Goal: Information Seeking & Learning: Learn about a topic

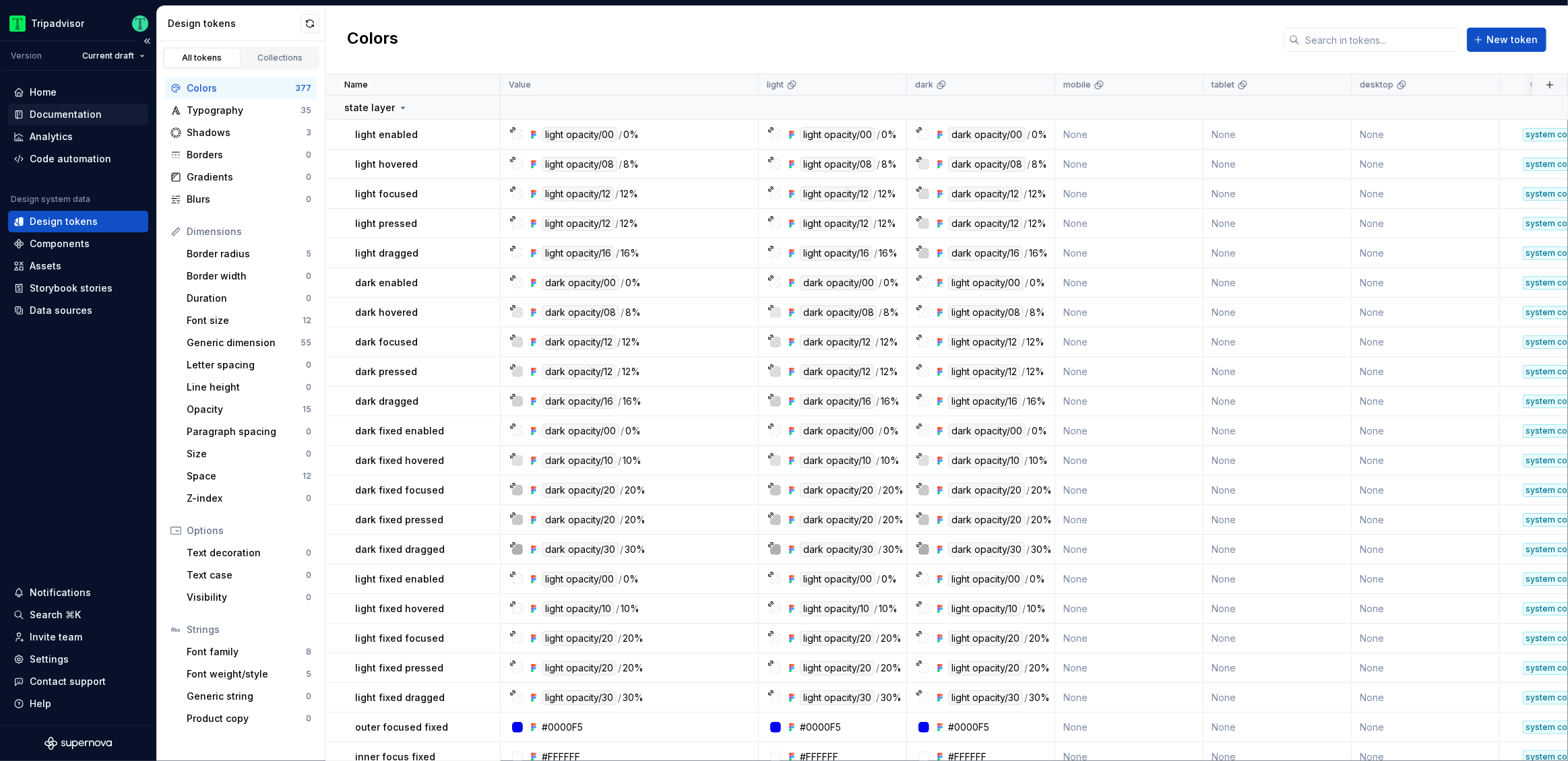
click at [59, 113] on div "Documentation" at bounding box center [65, 115] width 72 height 13
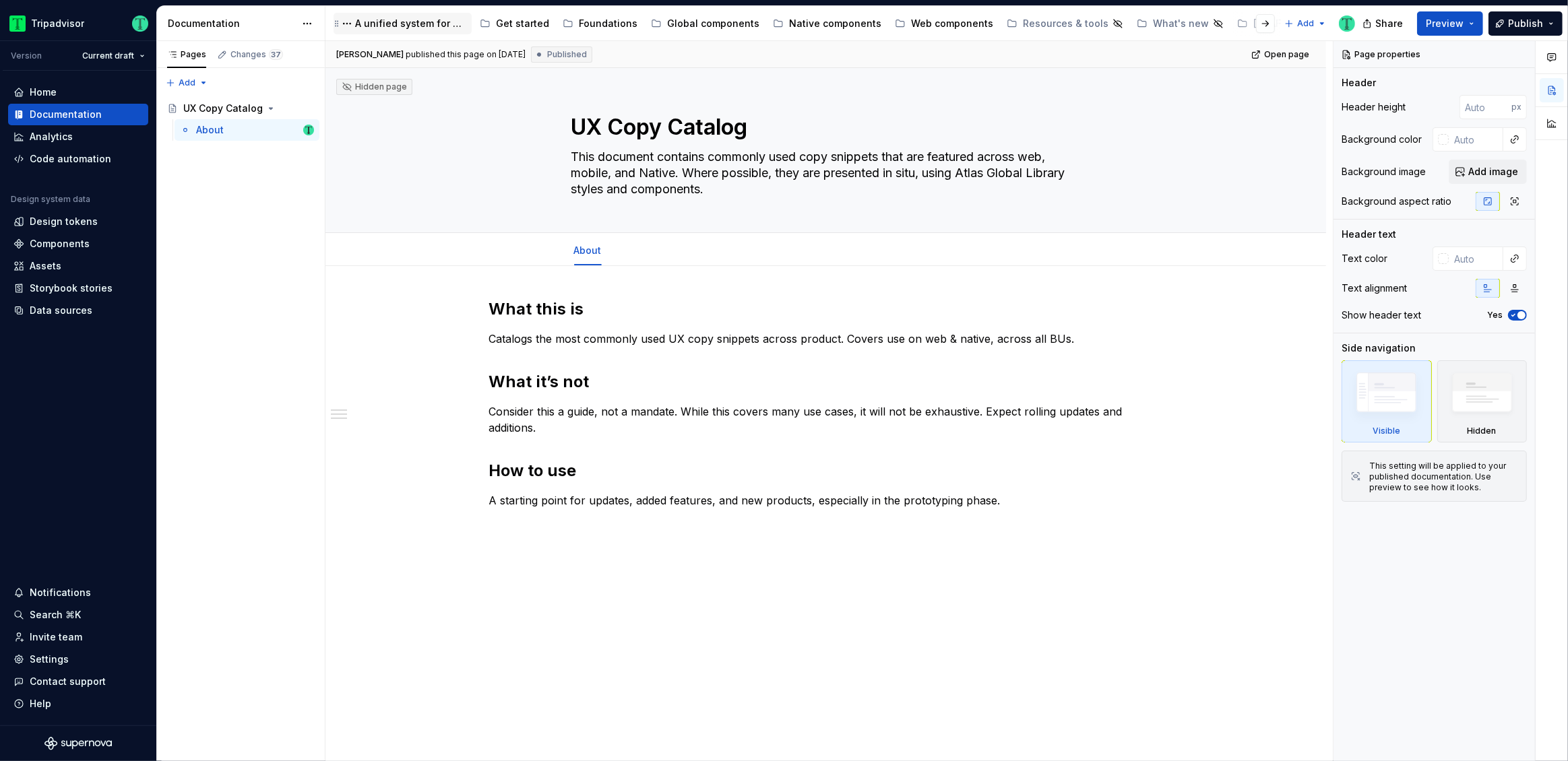
click at [396, 19] on div "A unified system for every journey." at bounding box center [410, 23] width 111 height 13
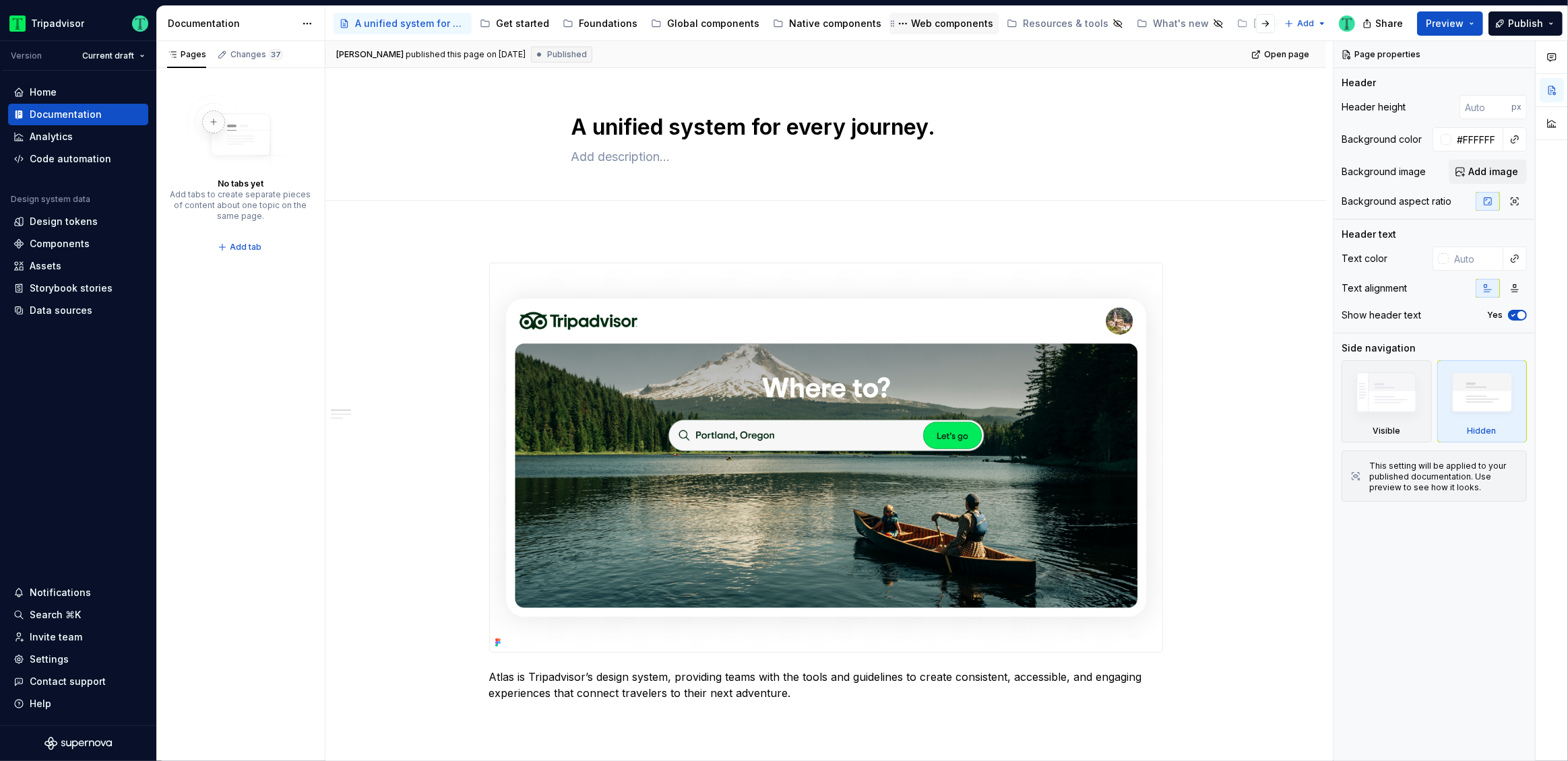
click at [943, 17] on div "Web components" at bounding box center [952, 23] width 82 height 13
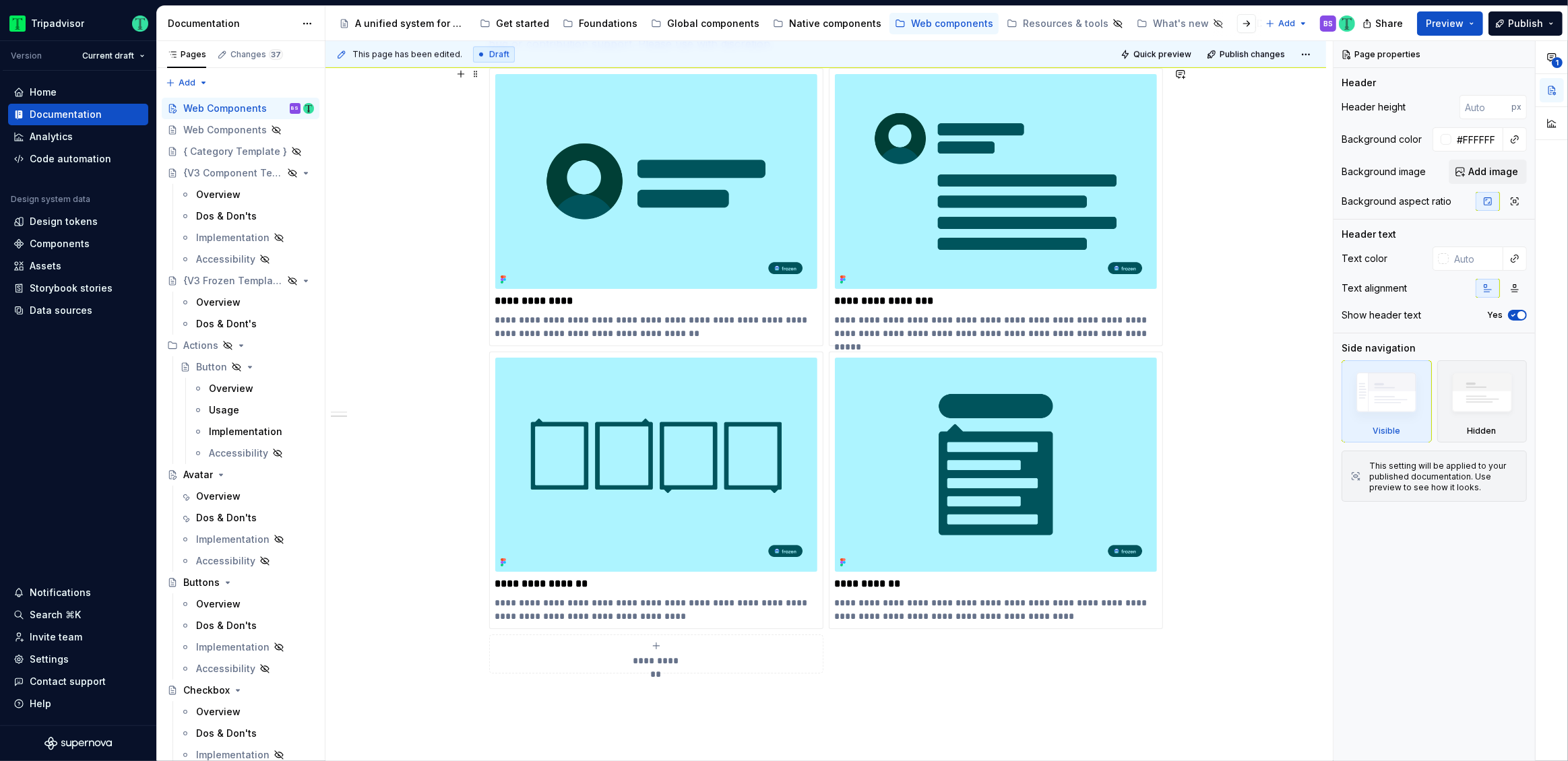
scroll to position [1155, 0]
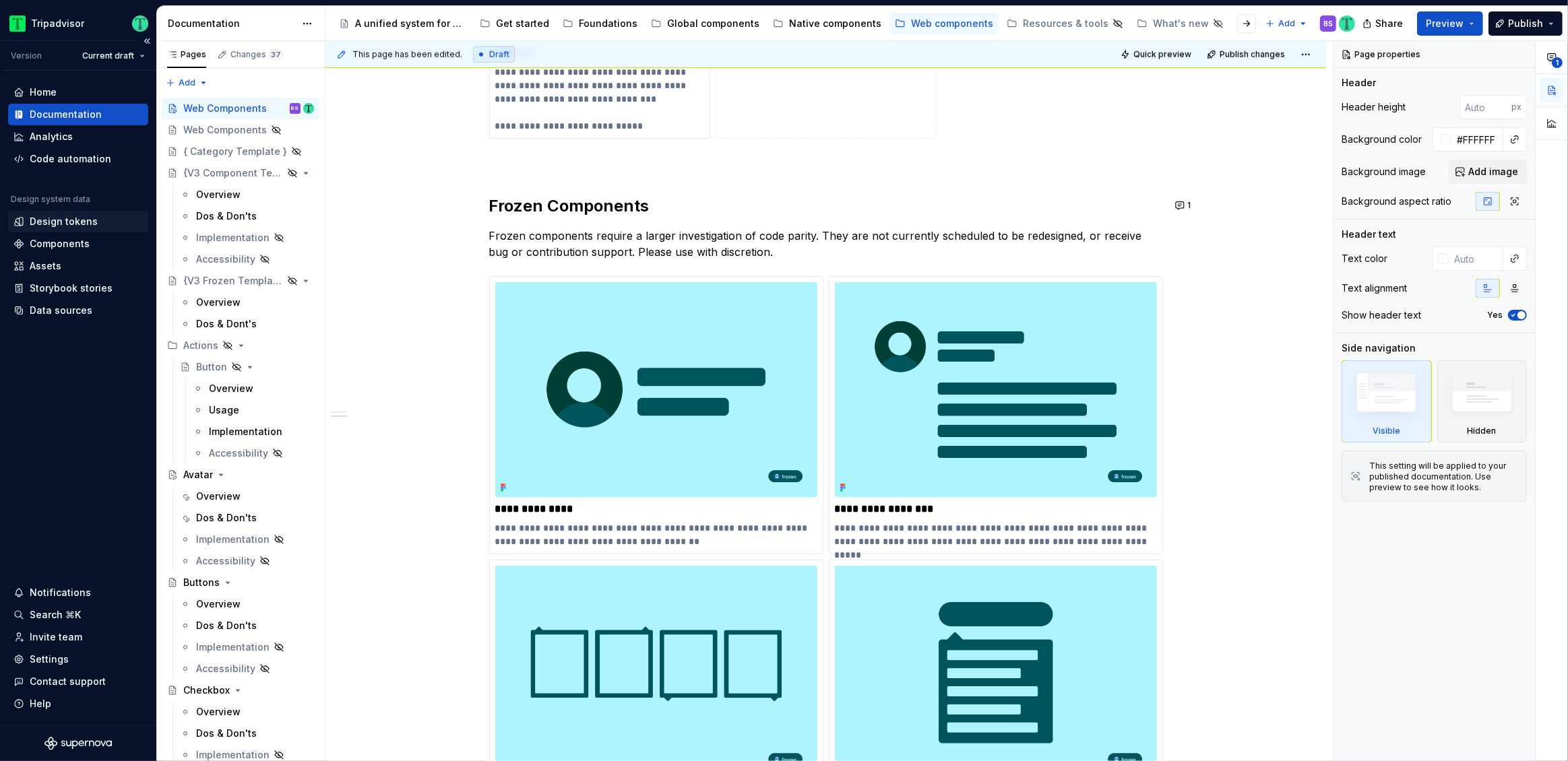
click at [54, 223] on div "Design tokens" at bounding box center [63, 222] width 68 height 13
type textarea "*"
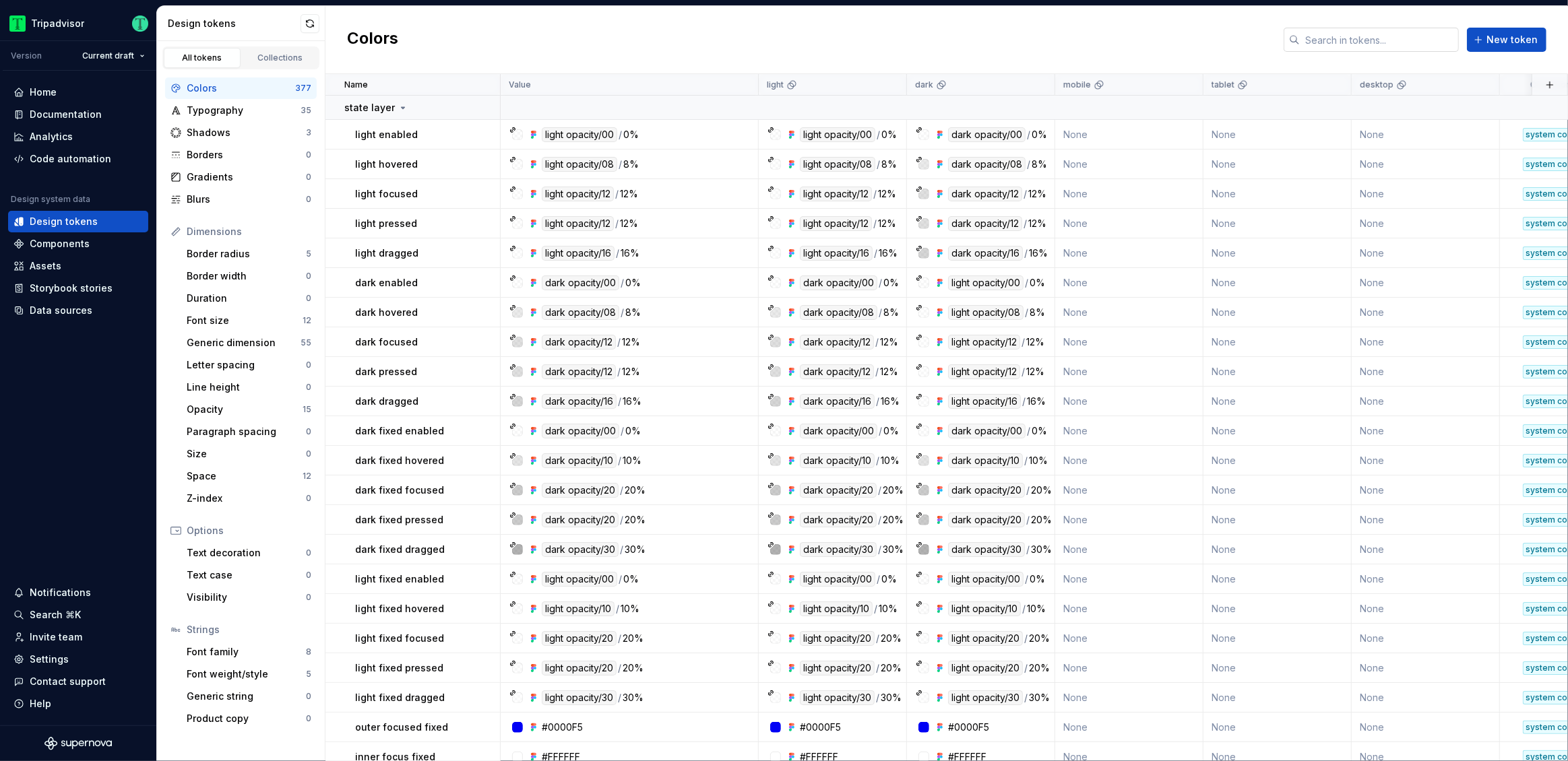
click at [1407, 36] on input "text" at bounding box center [1379, 39] width 159 height 24
paste input "outline-fixed"
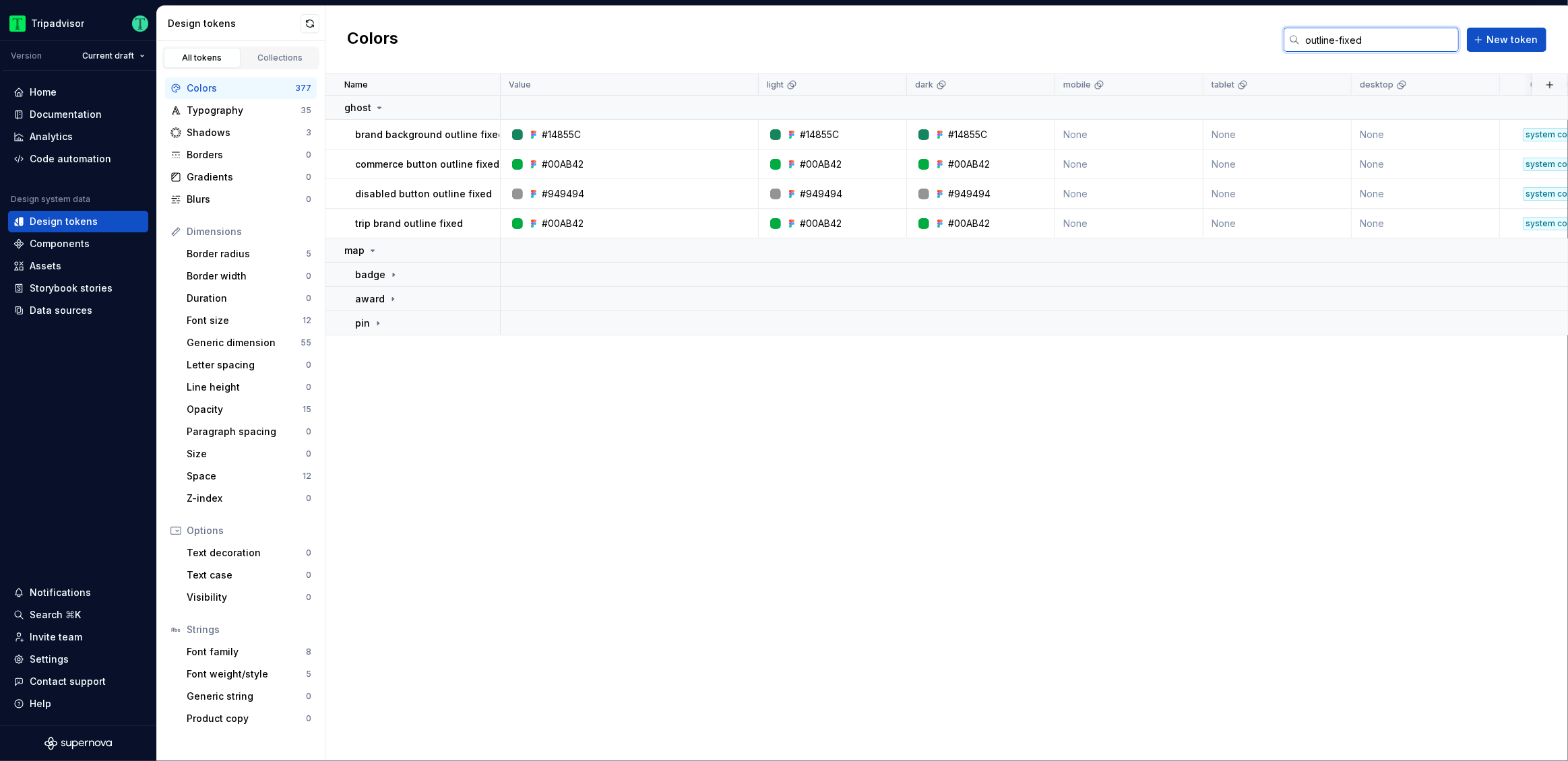
click at [1378, 34] on input "outline-fixed" at bounding box center [1379, 39] width 159 height 24
click at [1378, 33] on input "outline-fixed" at bounding box center [1379, 39] width 159 height 24
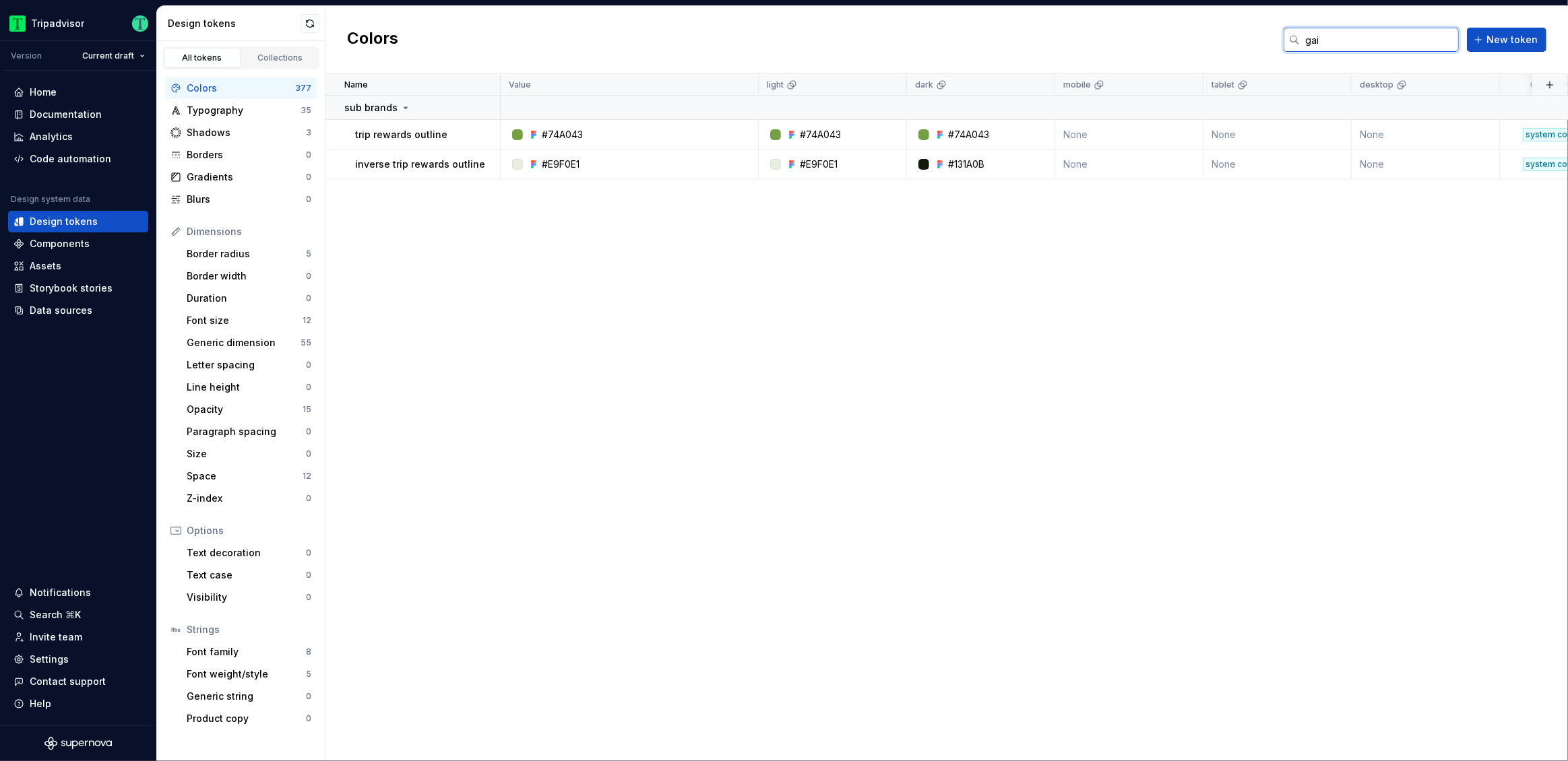
click at [1427, 43] on input "gai" at bounding box center [1379, 39] width 159 height 24
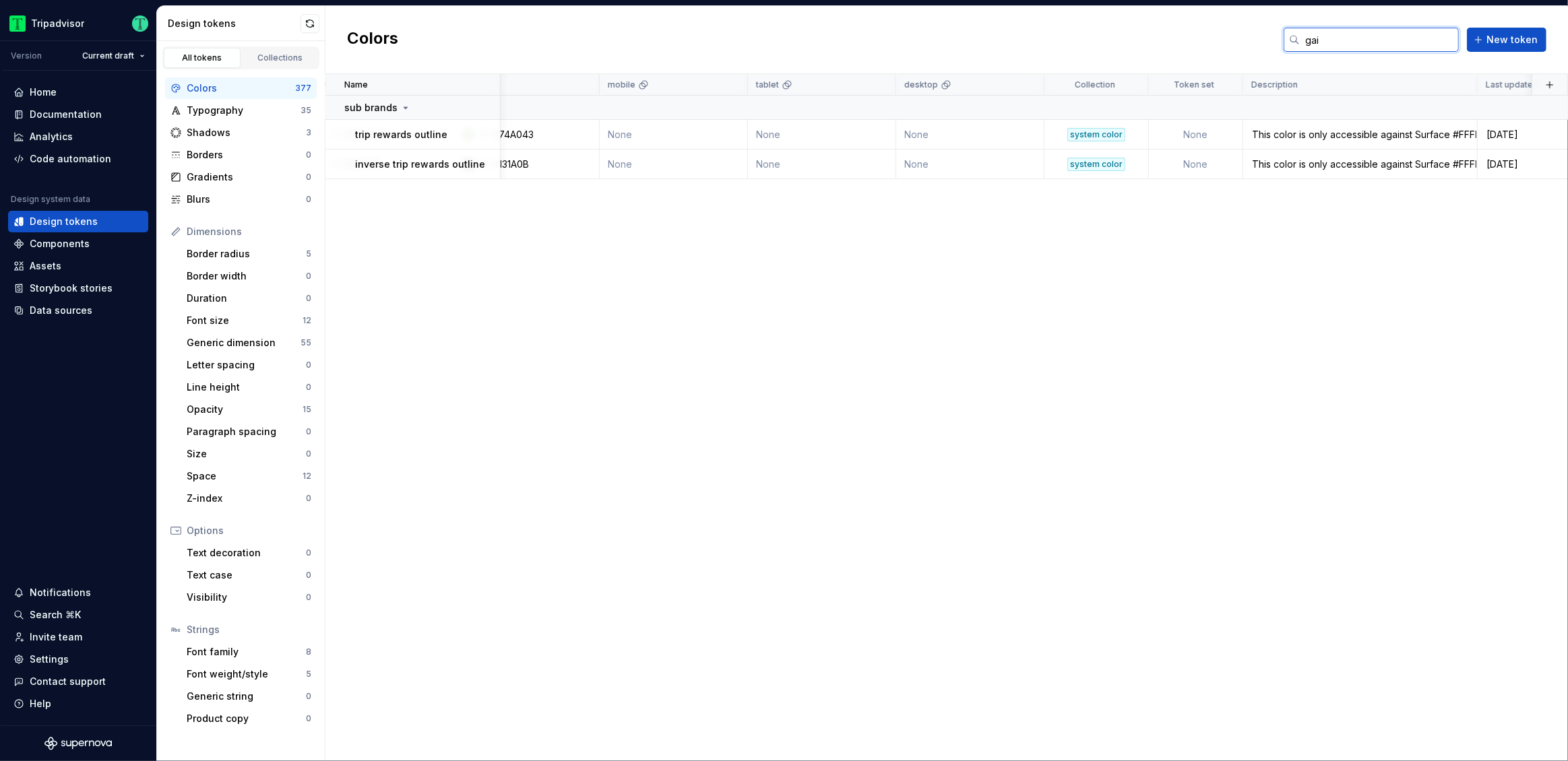
scroll to position [0, 495]
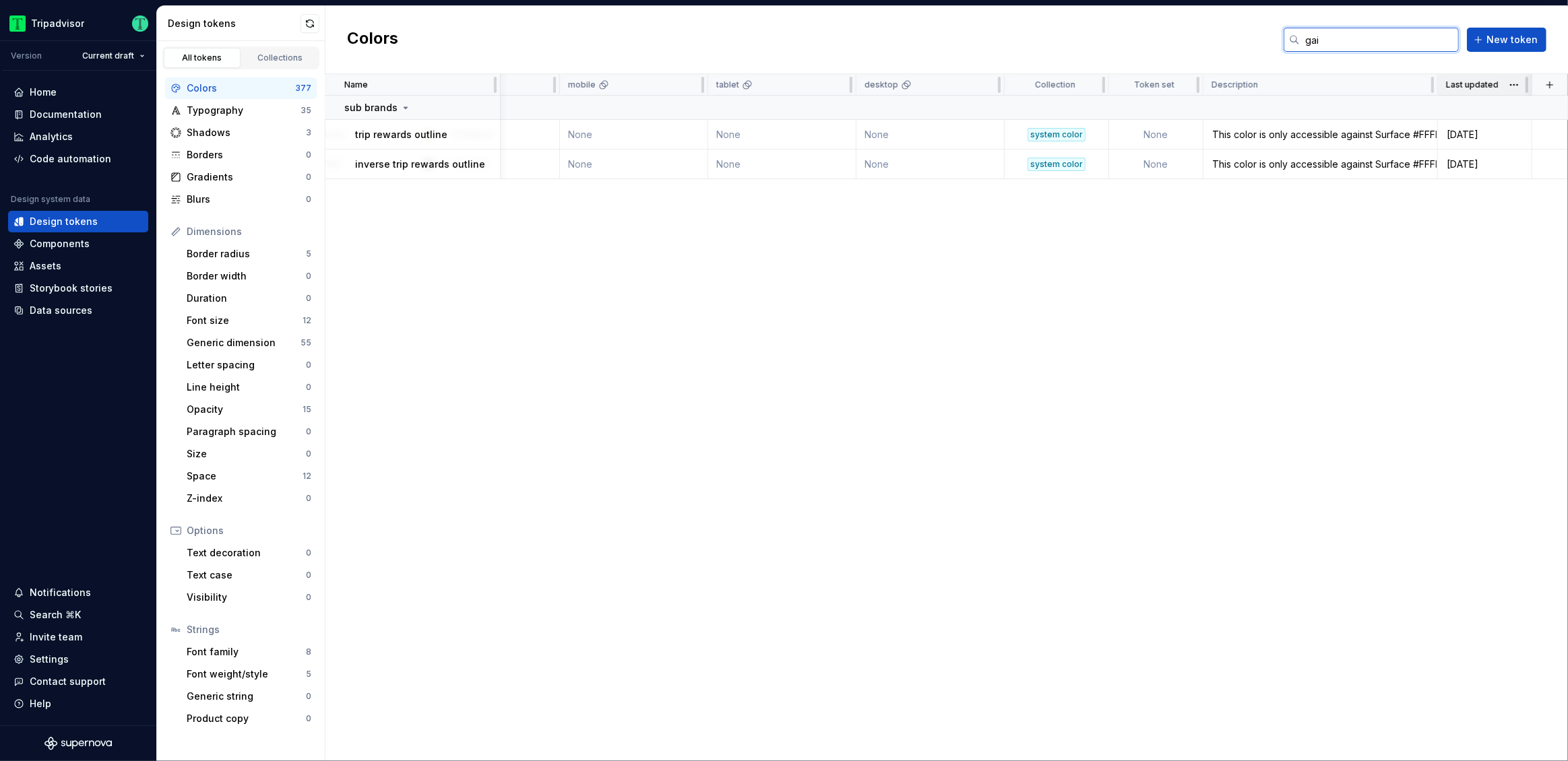
type input "gai"
click at [1437, 88] on div "Last updated" at bounding box center [1484, 85] width 95 height 22
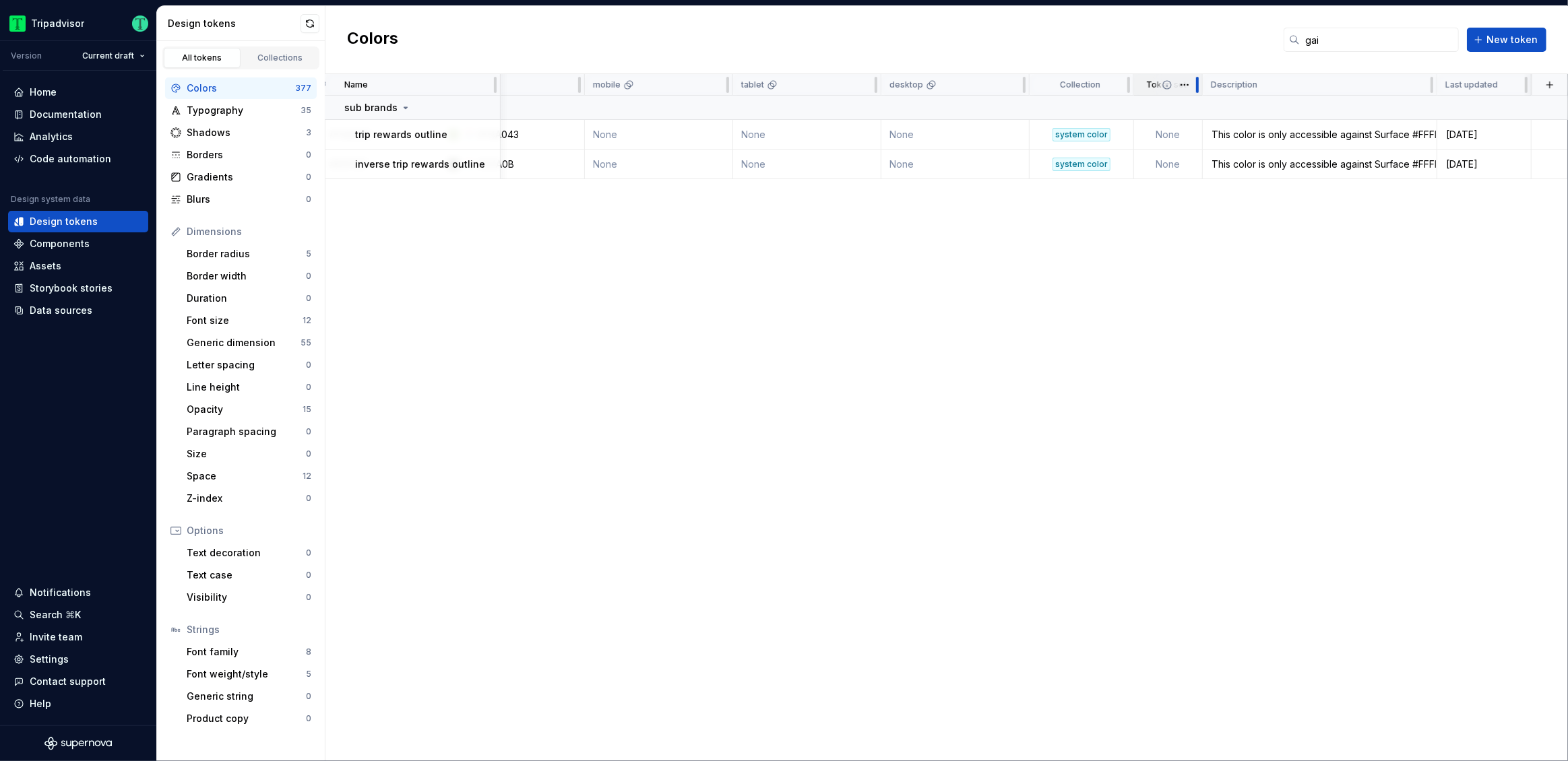
scroll to position [0, 469]
drag, startPoint x: 1201, startPoint y: 88, endPoint x: 1203, endPoint y: 81, distance: 7.3
click at [1203, 81] on div "Token set" at bounding box center [1185, 85] width 97 height 22
click at [1360, 126] on td "This color is only accessible against Surface #FFFFFF" at bounding box center [1350, 134] width 234 height 29
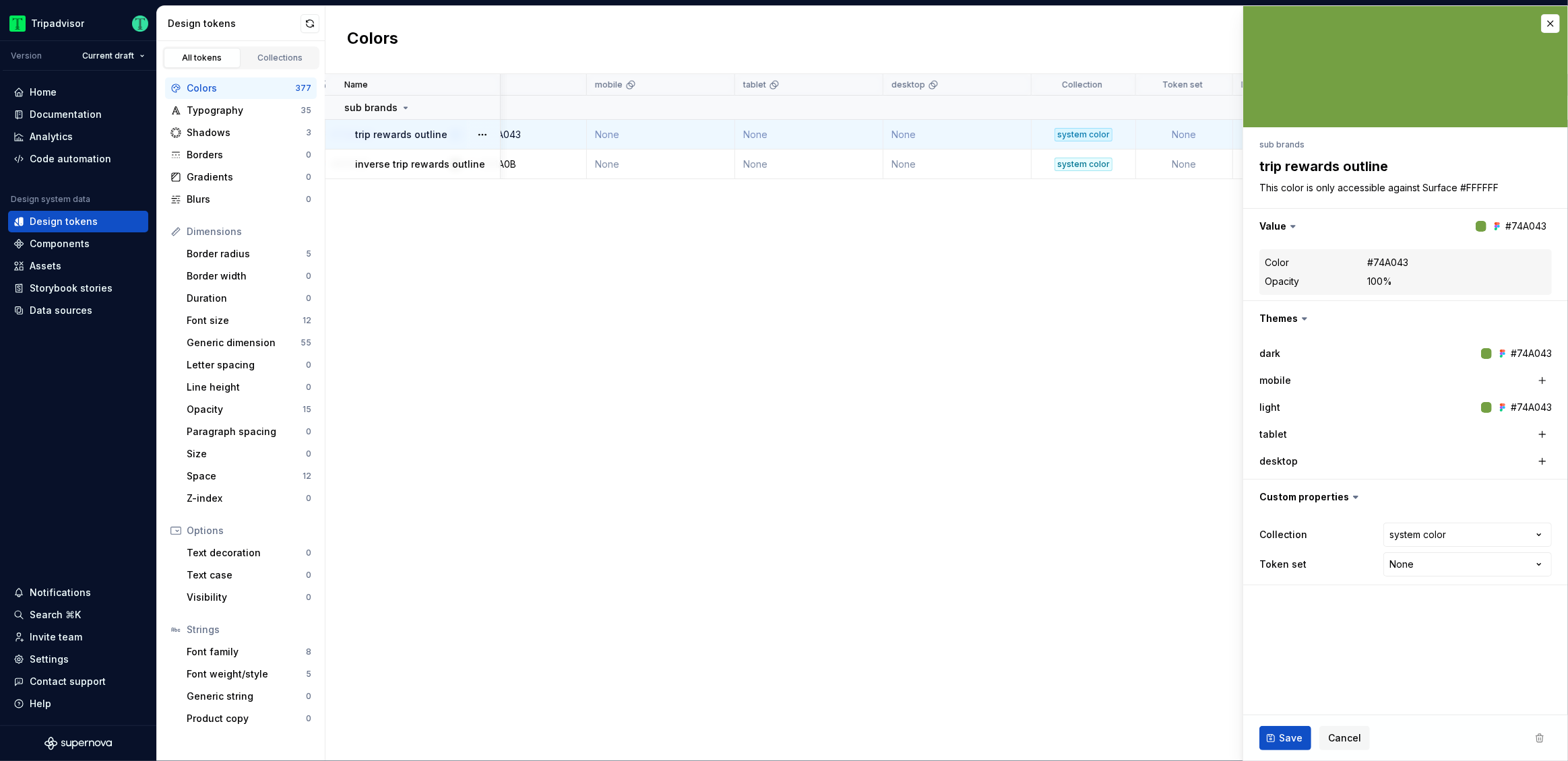
type textarea "*"
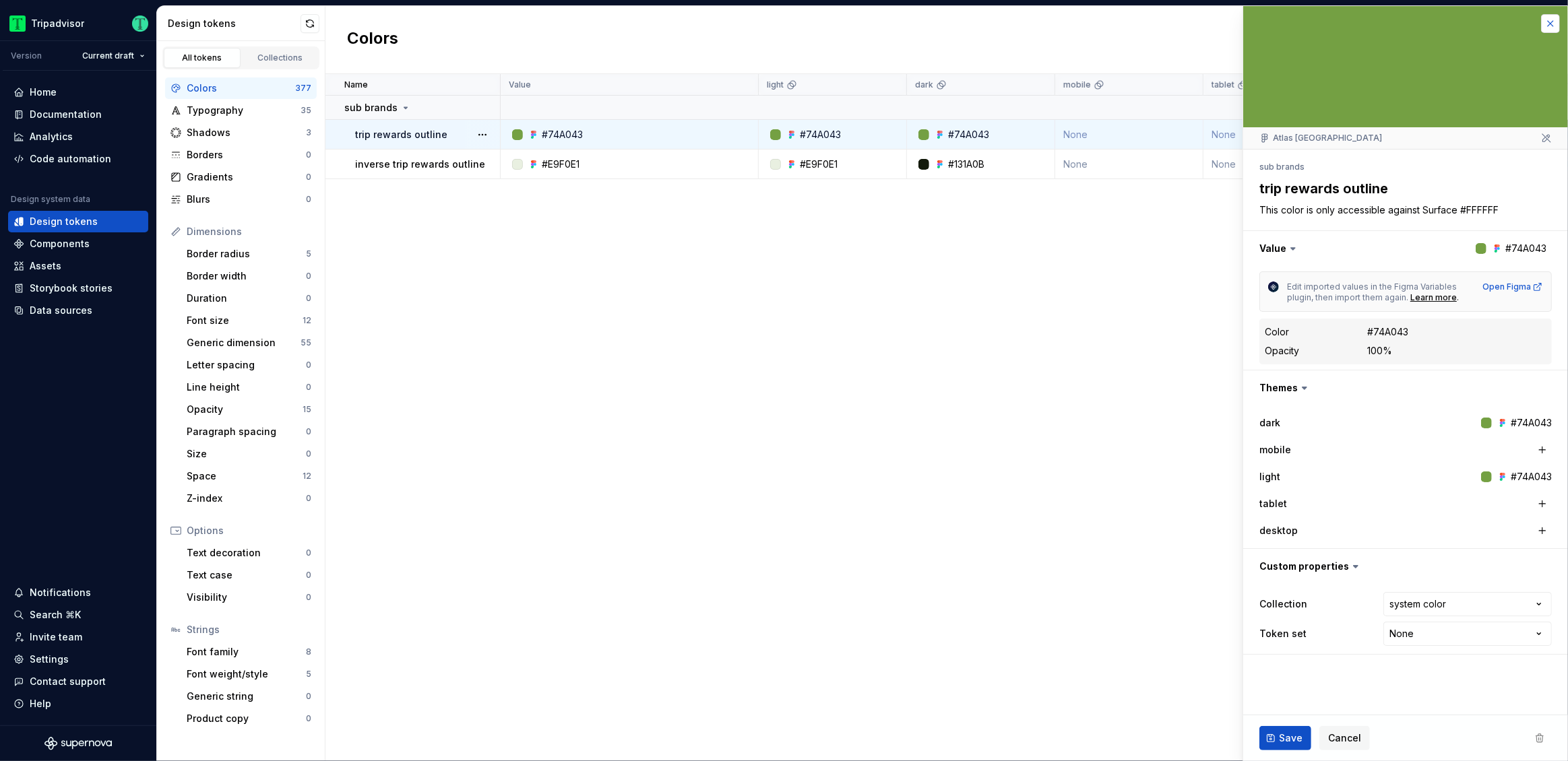
click at [1552, 26] on button "button" at bounding box center [1550, 23] width 19 height 19
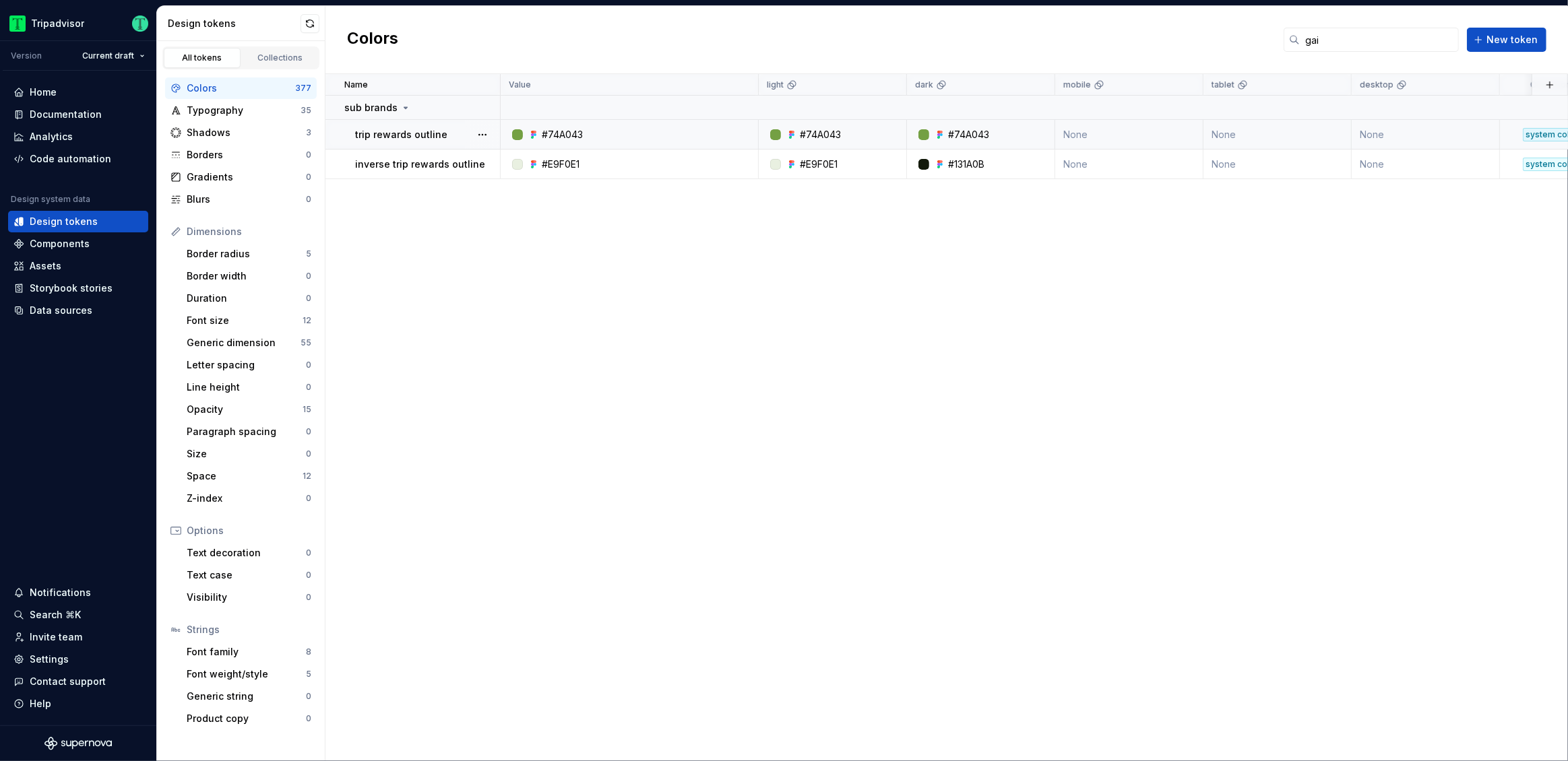
click at [901, 444] on div "Name Value light dark mobile tablet desktop Collection Token set Description La…" at bounding box center [946, 417] width 1243 height 687
click at [71, 151] on div "Code automation" at bounding box center [78, 159] width 140 height 22
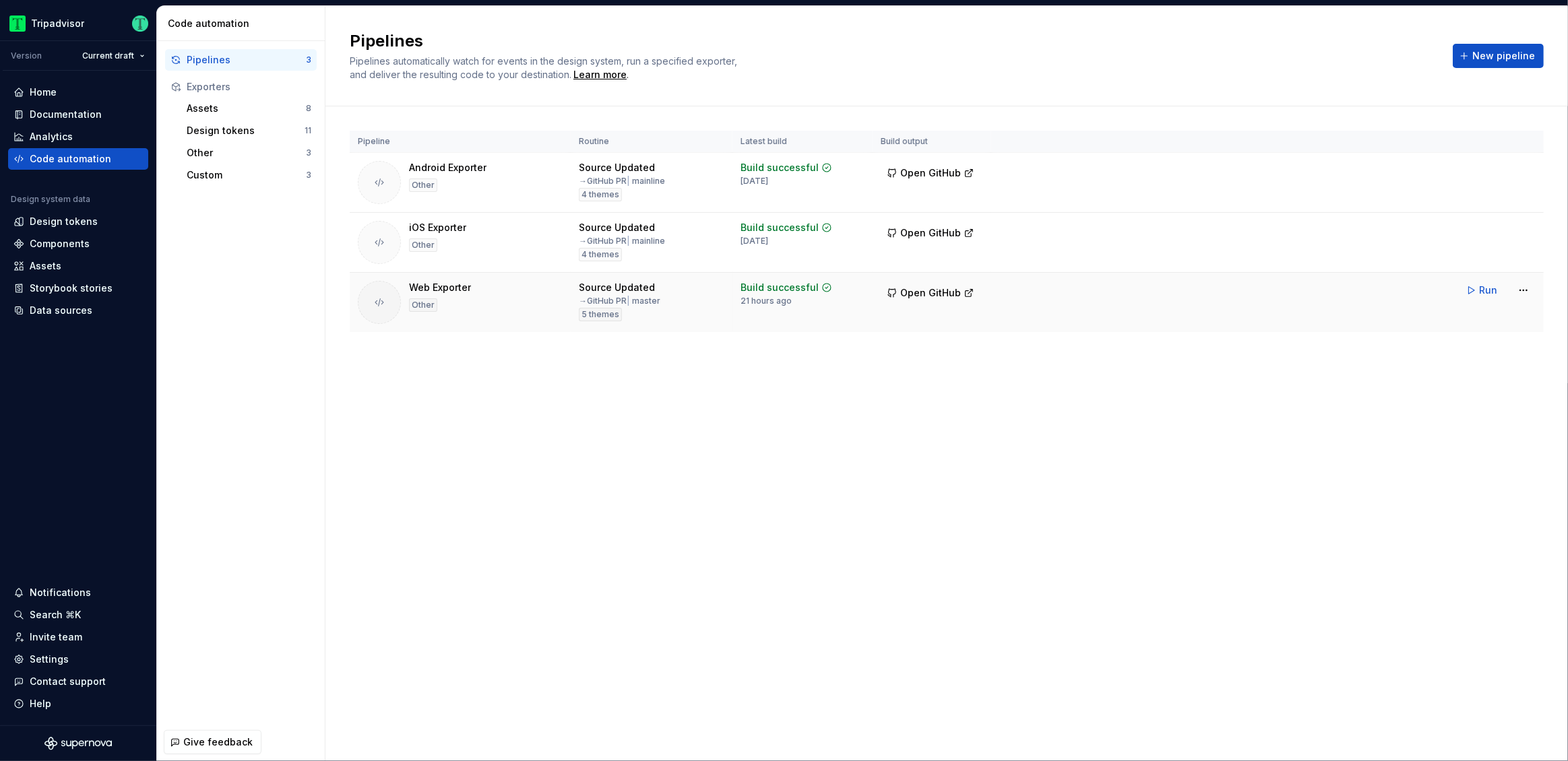
click at [474, 306] on div "Web Exporter Other" at bounding box center [460, 303] width 205 height 43
click at [1520, 292] on html "Tripadvisor Version Current draft Home Documentation Analytics Code automation …" at bounding box center [784, 380] width 1568 height 761
click at [1465, 317] on div "Edit pipeline" at bounding box center [1506, 319] width 115 height 13
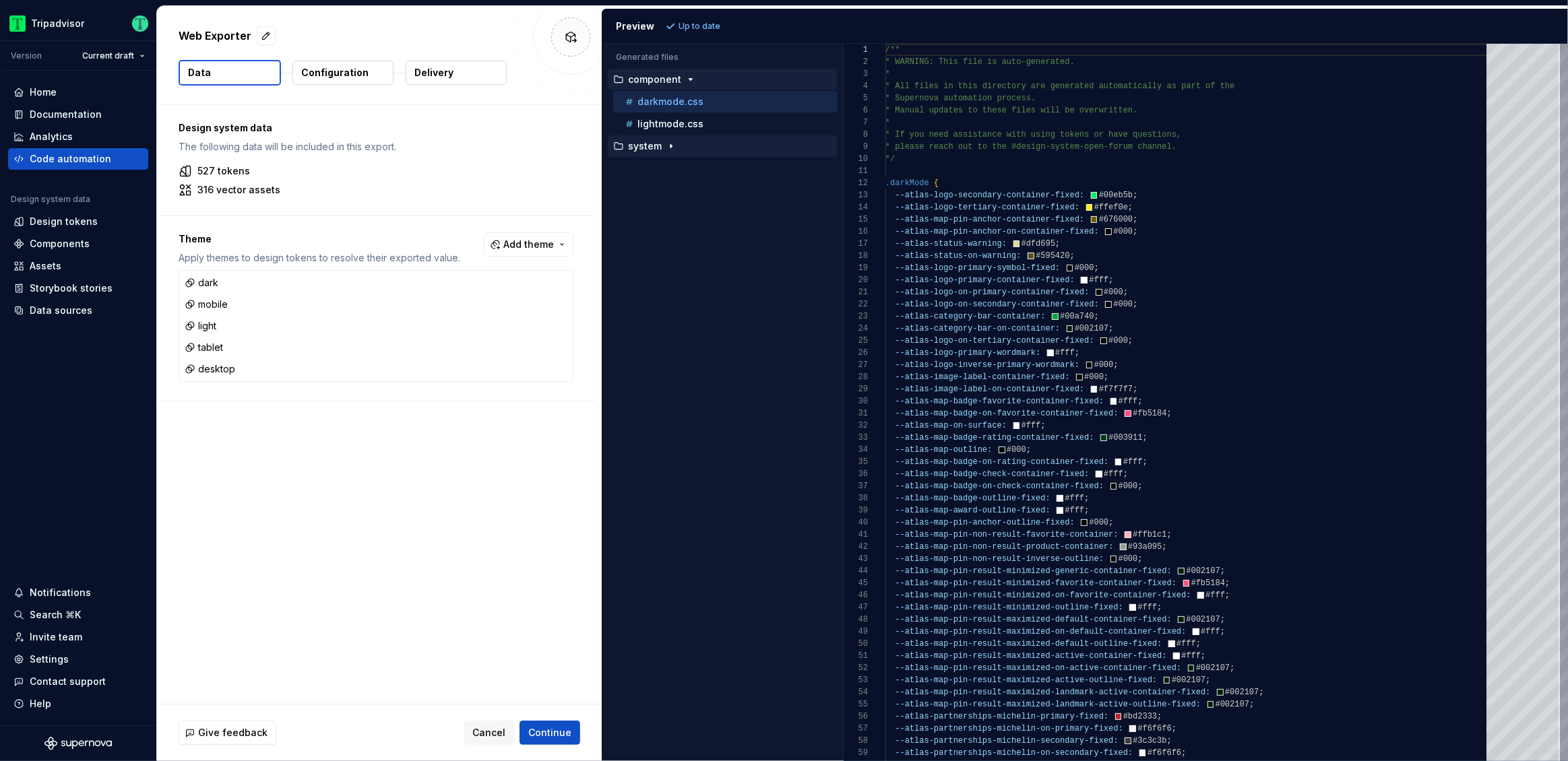
click at [656, 151] on button "system" at bounding box center [722, 146] width 230 height 15
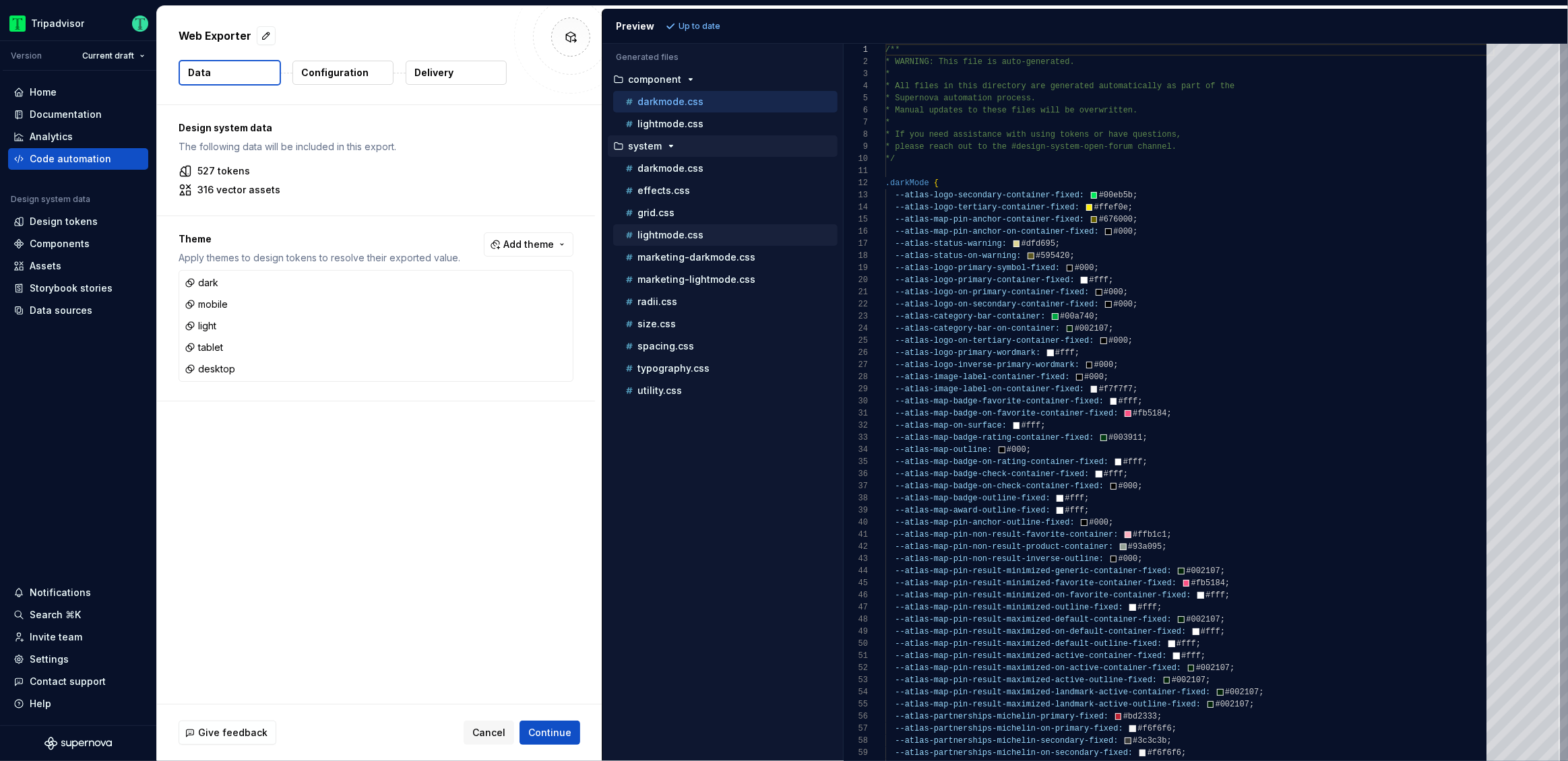
click at [673, 237] on p "lightmode.css" at bounding box center [670, 235] width 66 height 11
type textarea "**********"
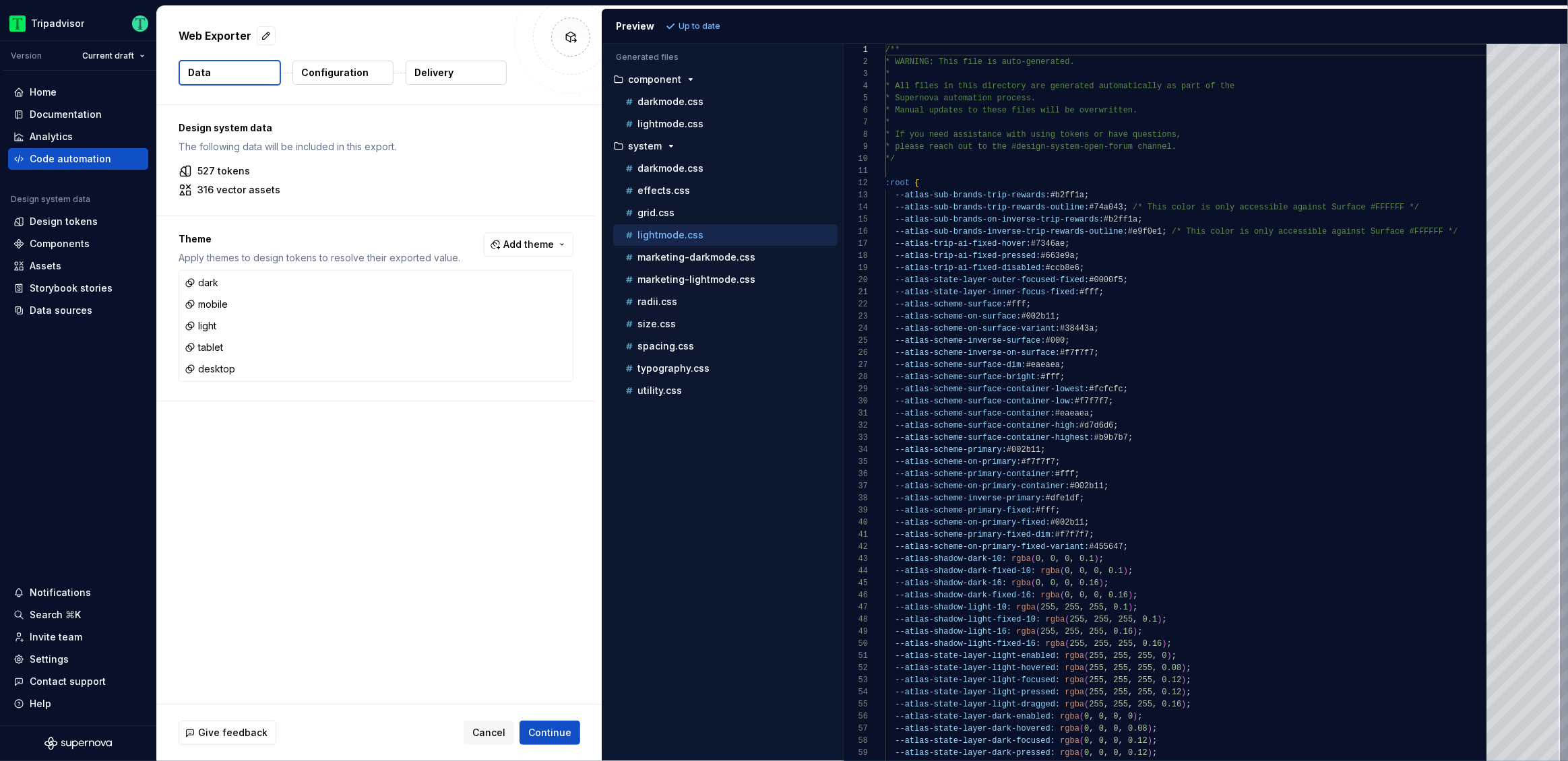
scroll to position [121, 0]
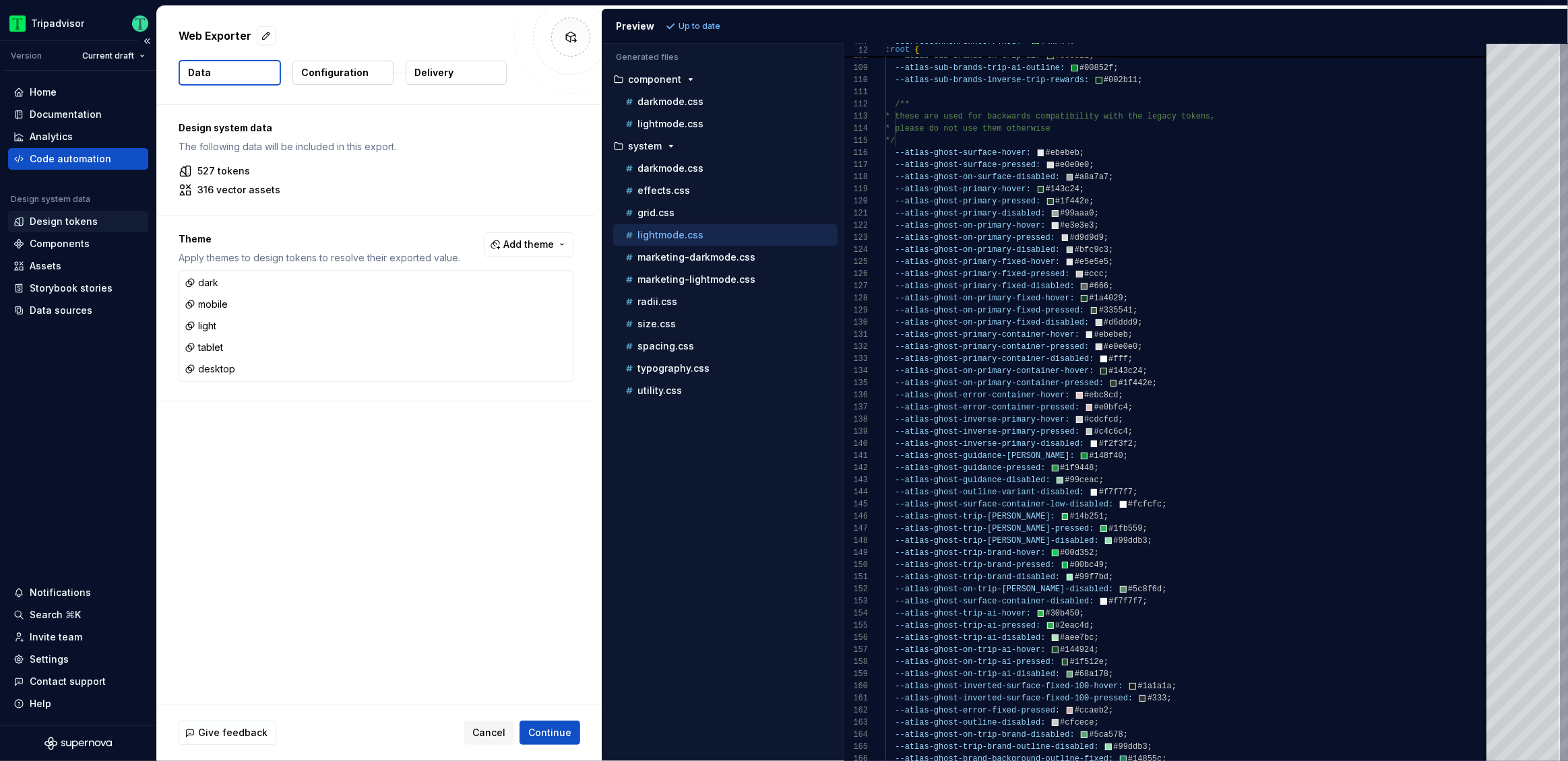
click at [64, 223] on div "Design tokens" at bounding box center [63, 222] width 68 height 13
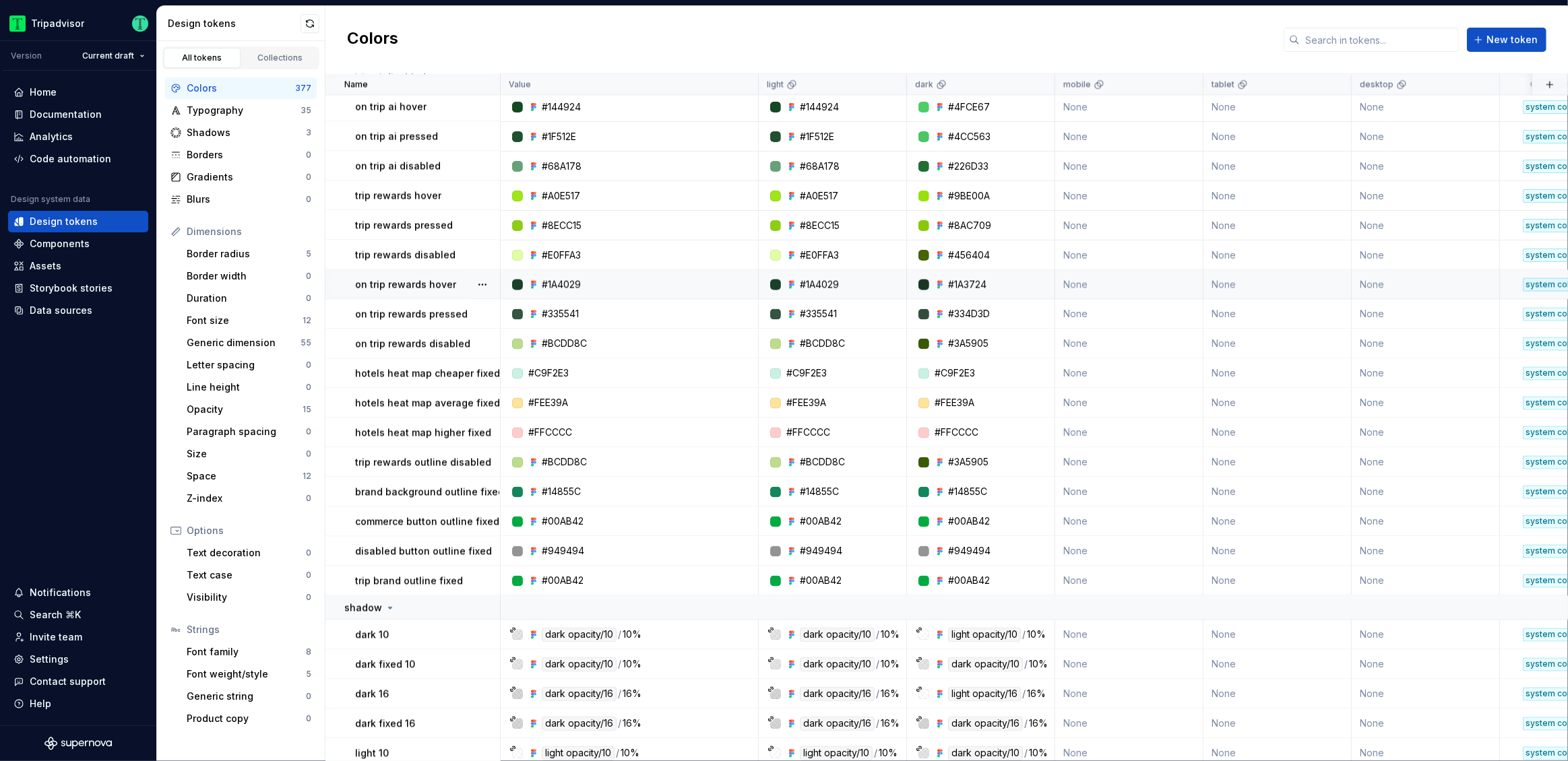
scroll to position [2654, 0]
click at [1356, 39] on input "text" at bounding box center [1379, 39] width 159 height 24
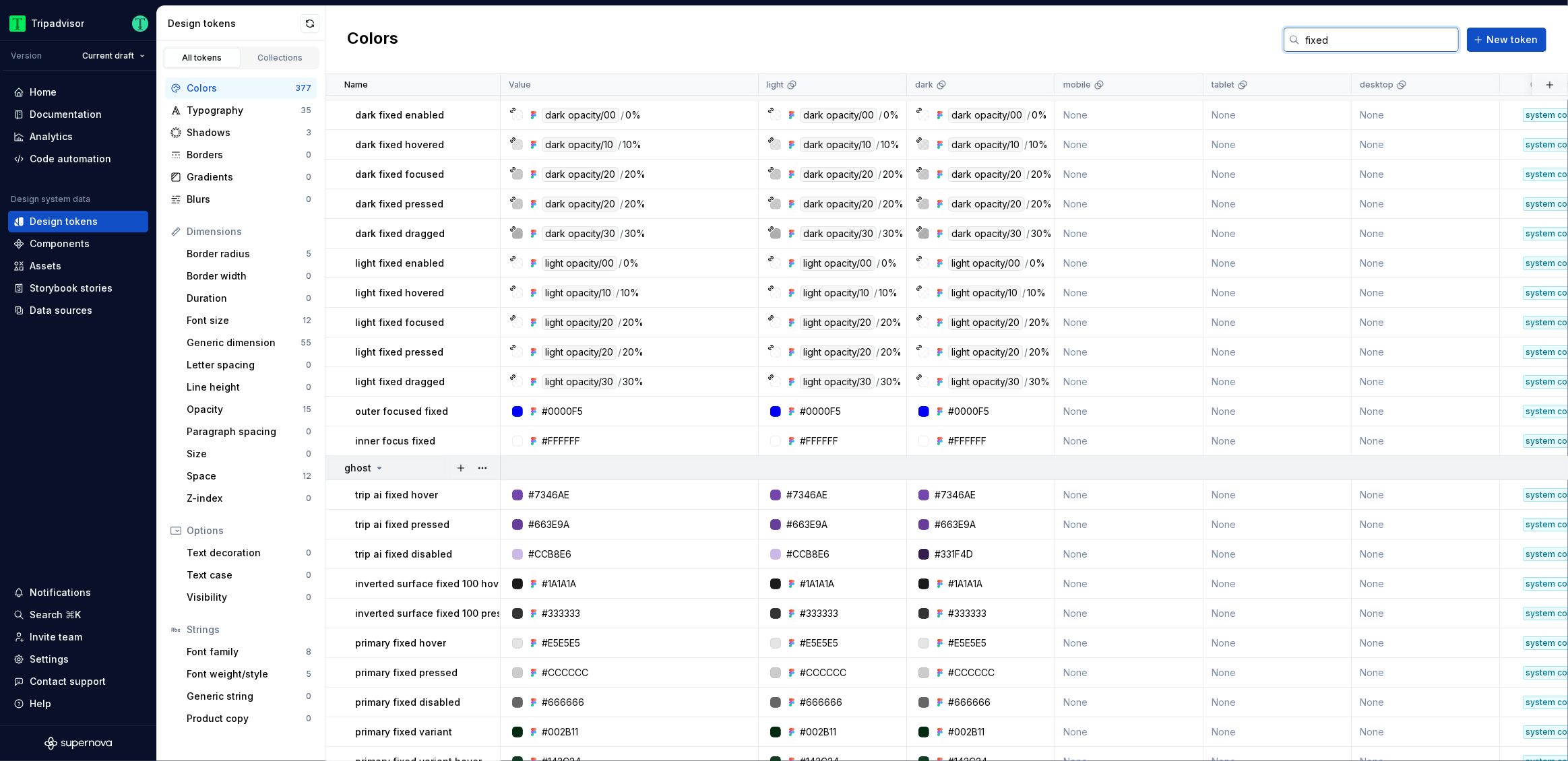
scroll to position [0, 0]
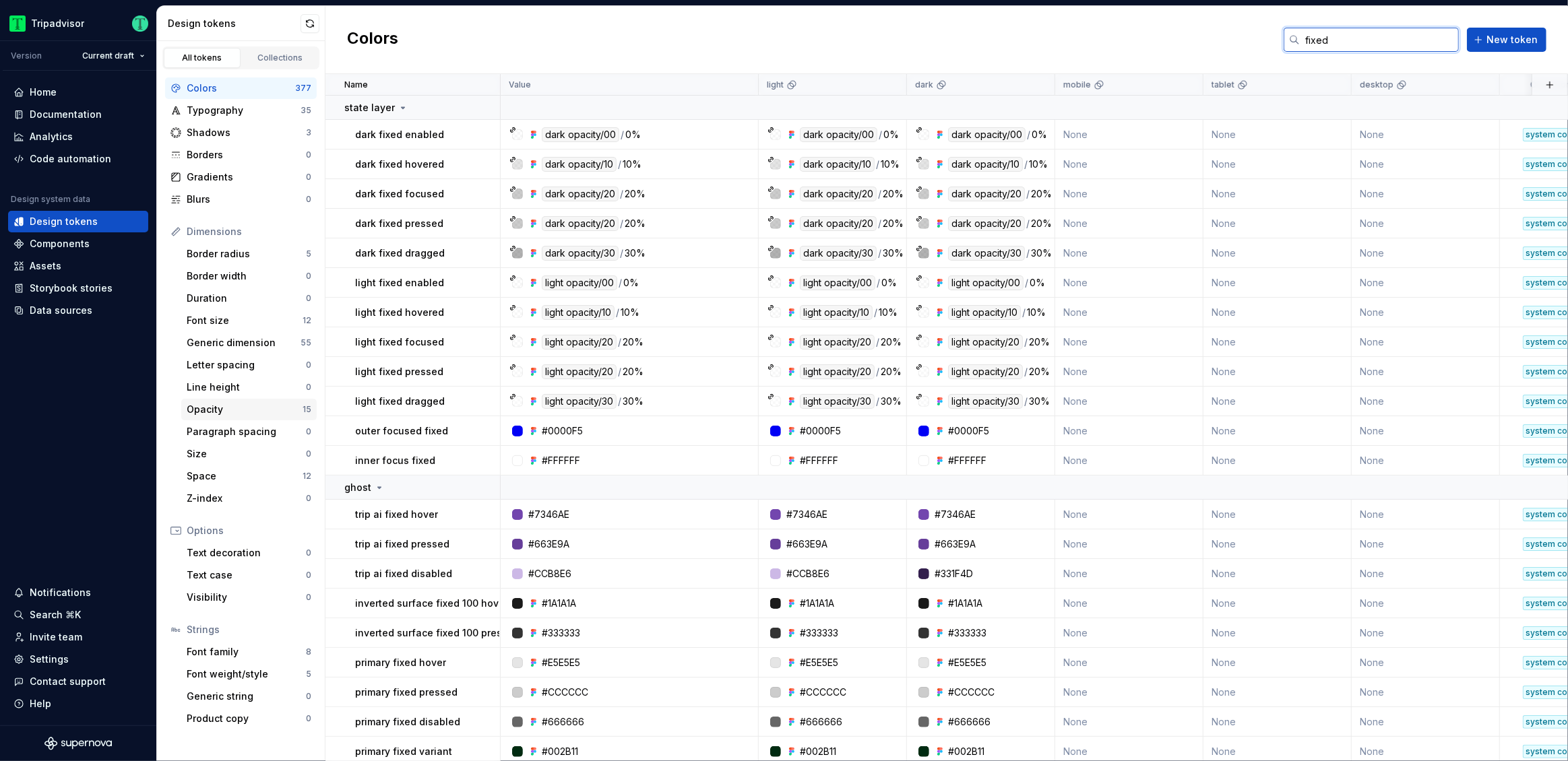
type input "fixed"
click at [49, 645] on div "Invite team" at bounding box center [78, 637] width 140 height 22
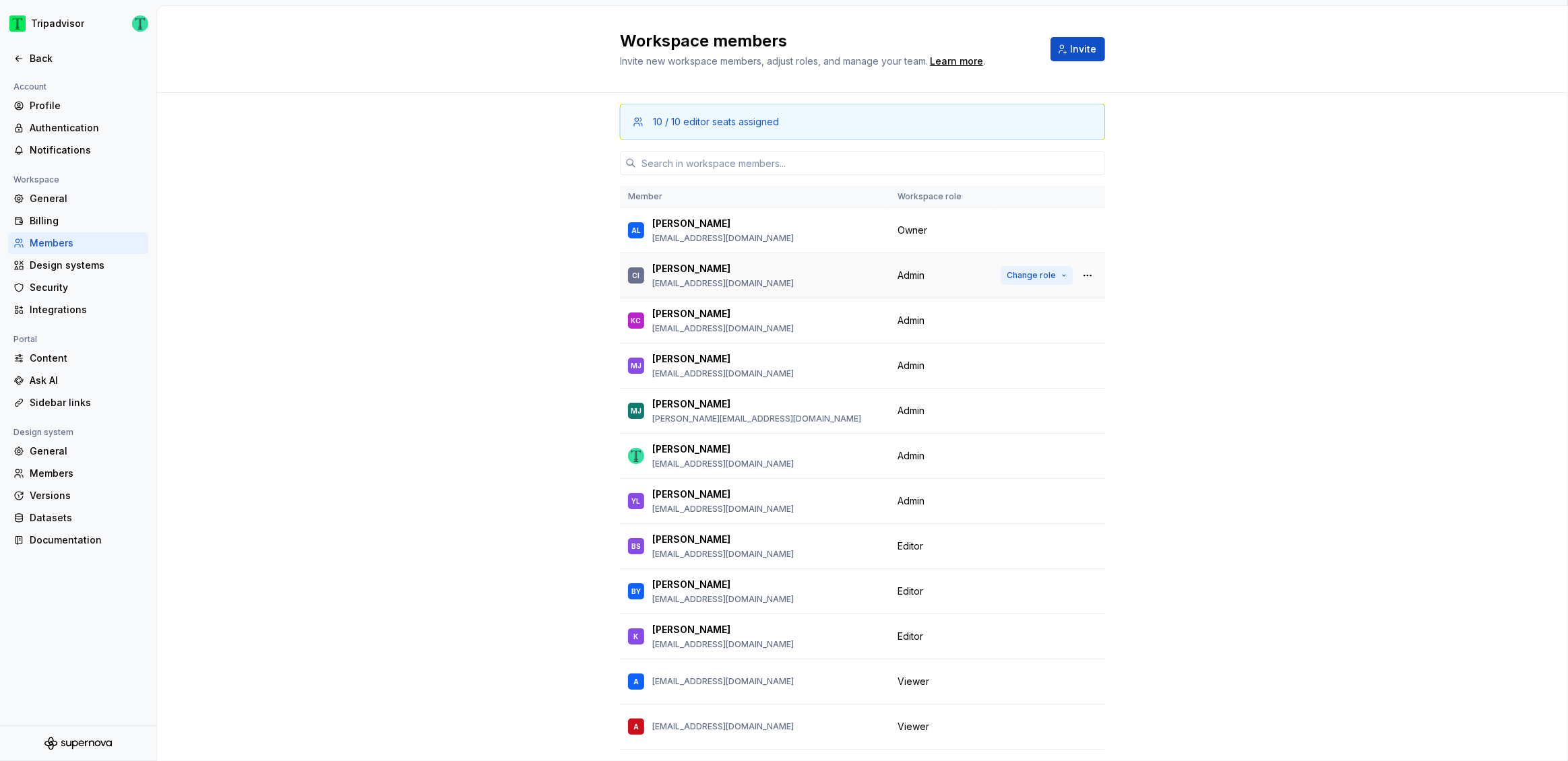
click at [1031, 273] on span "Change role" at bounding box center [1031, 275] width 49 height 11
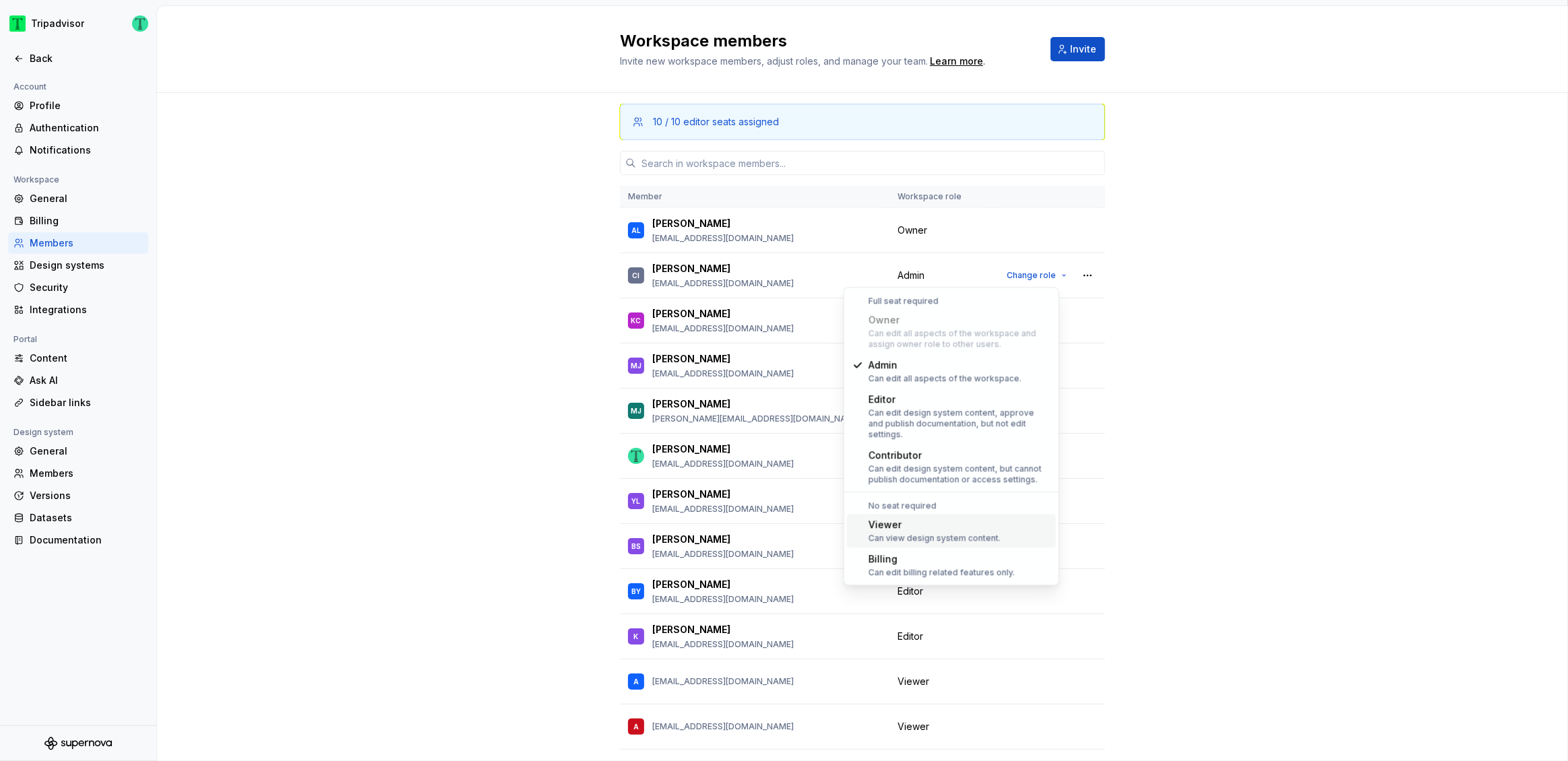
click at [947, 518] on div "Viewer" at bounding box center [935, 524] width 132 height 13
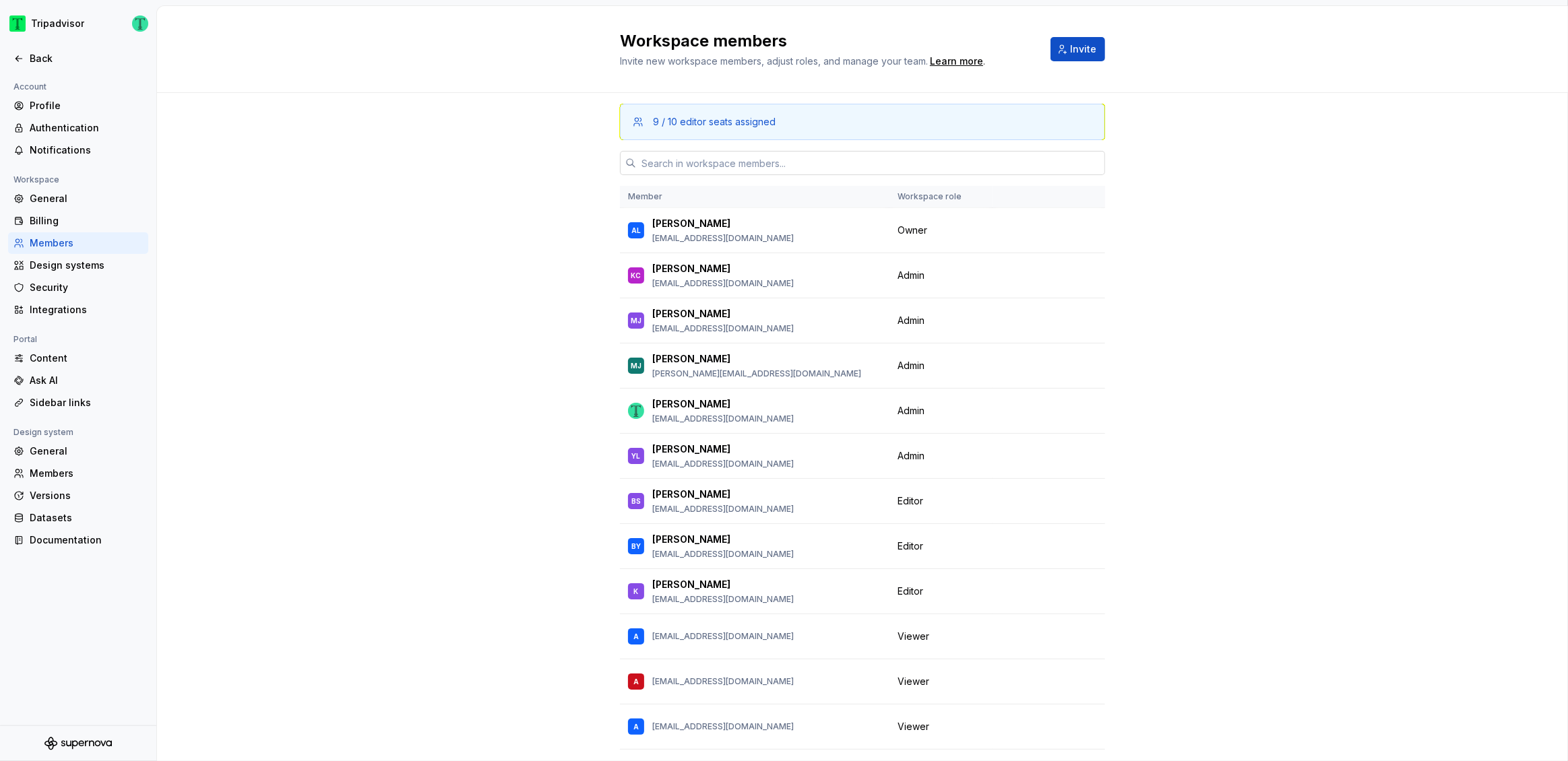
click at [715, 167] on input "text" at bounding box center [870, 162] width 469 height 24
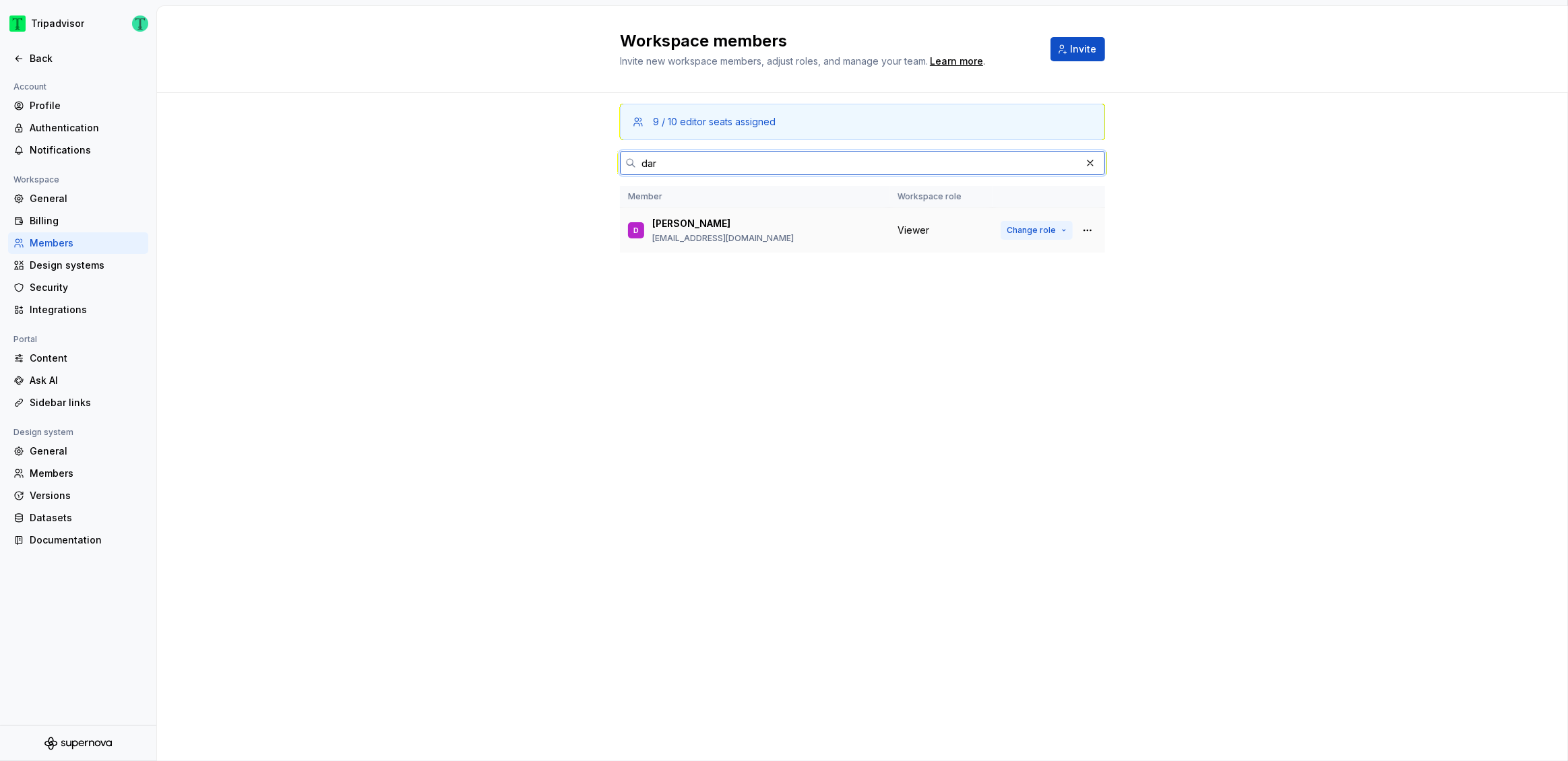
type input "dar"
click at [1043, 235] on span "Change role" at bounding box center [1031, 230] width 49 height 11
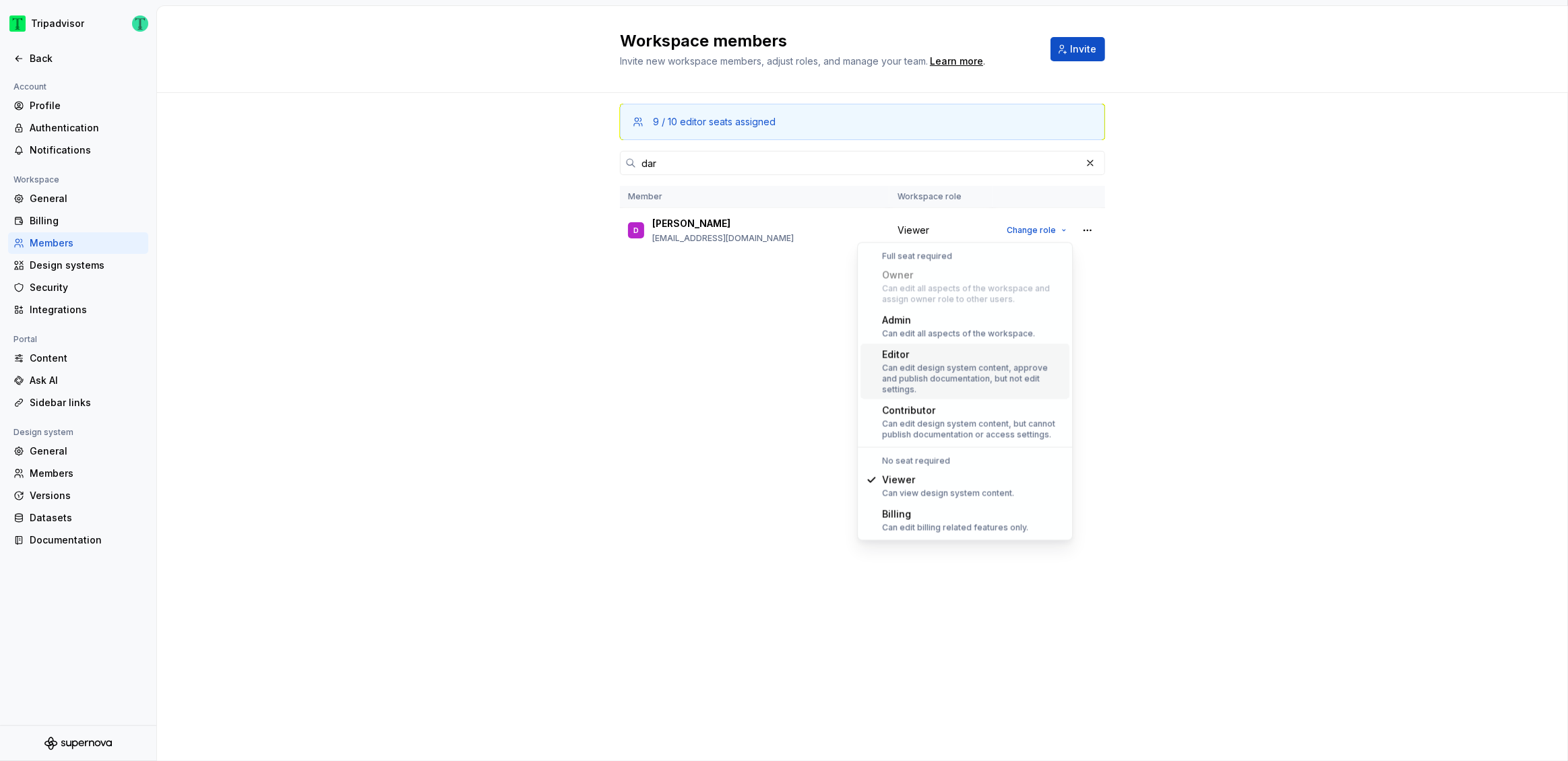
click at [953, 370] on div "Can edit design system content, approve and publish documentation, but not edit…" at bounding box center [972, 379] width 182 height 33
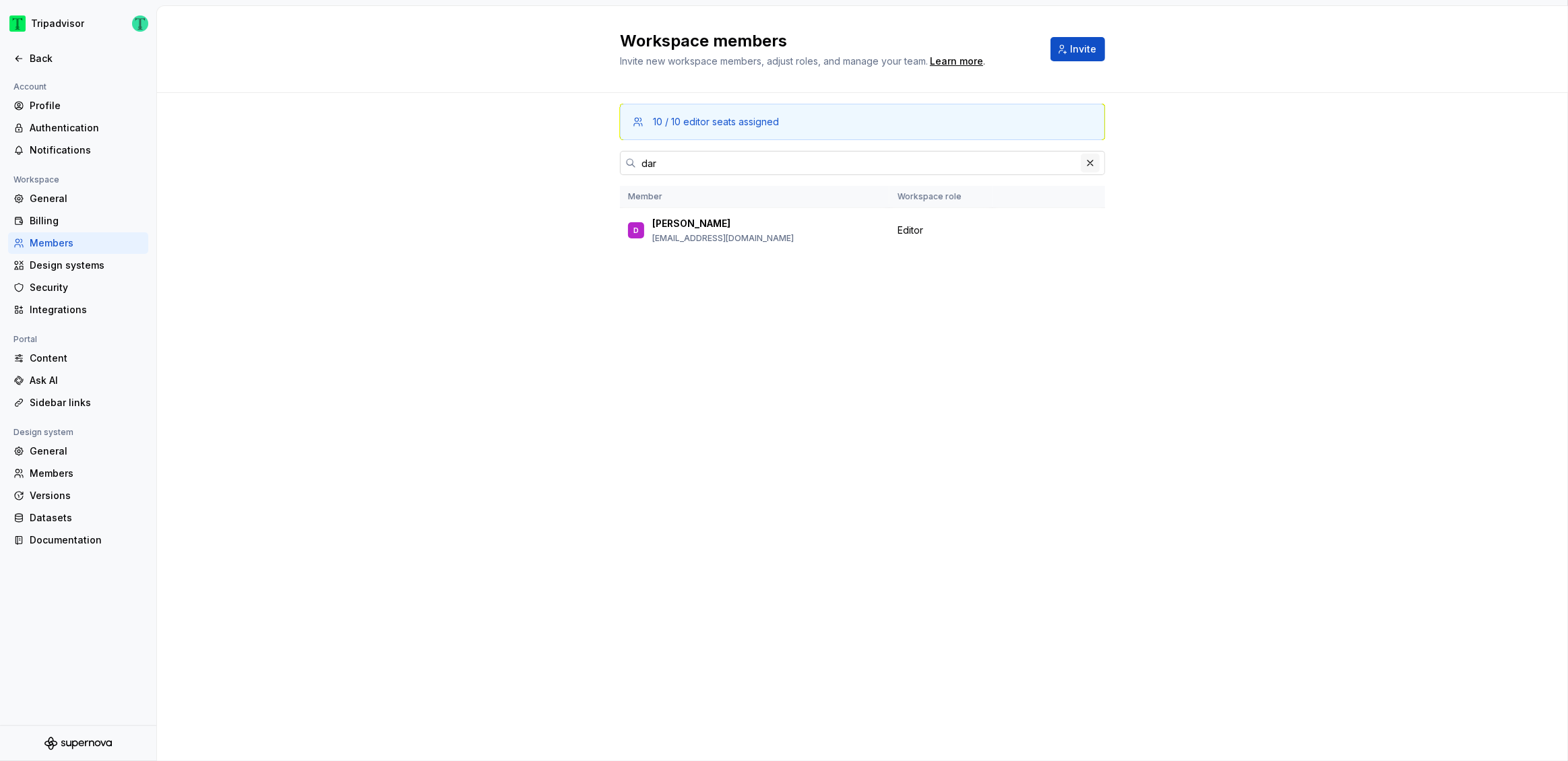
click at [1092, 164] on button "button" at bounding box center [1090, 163] width 19 height 19
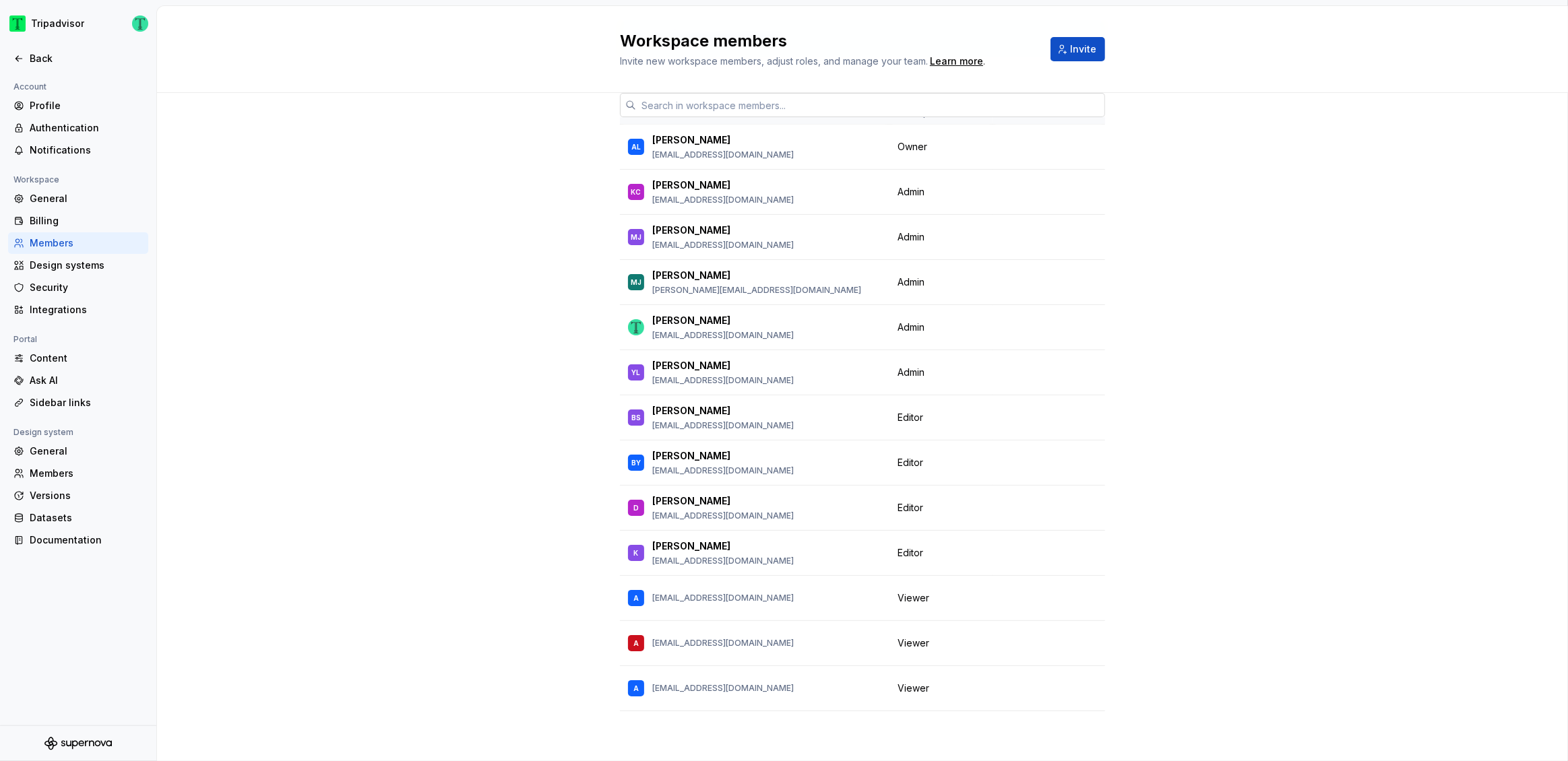
scroll to position [87, 0]
